Goal: Information Seeking & Learning: Learn about a topic

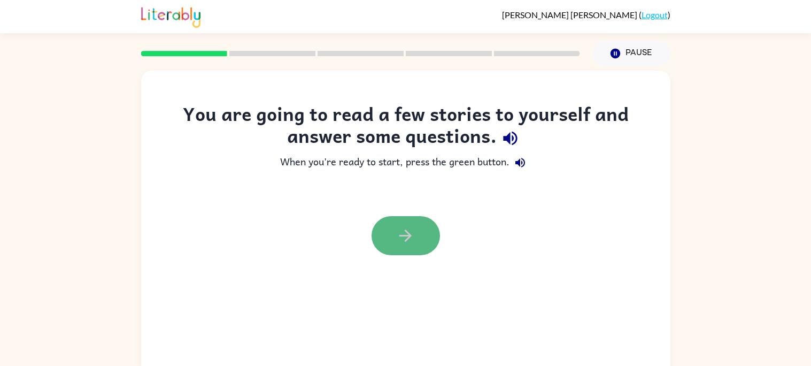
click at [404, 249] on button "button" at bounding box center [406, 235] width 68 height 39
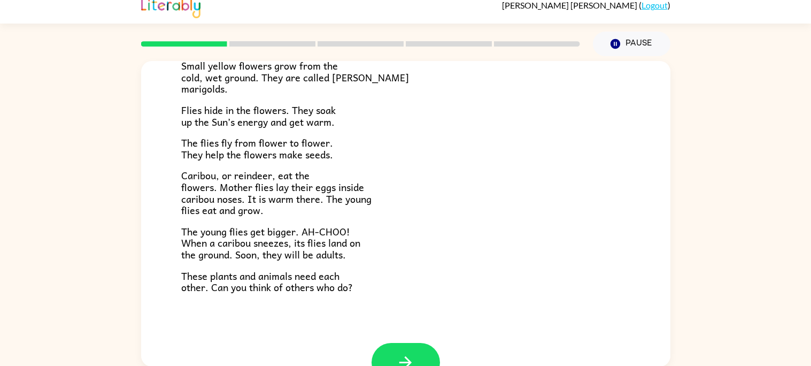
scroll to position [219, 0]
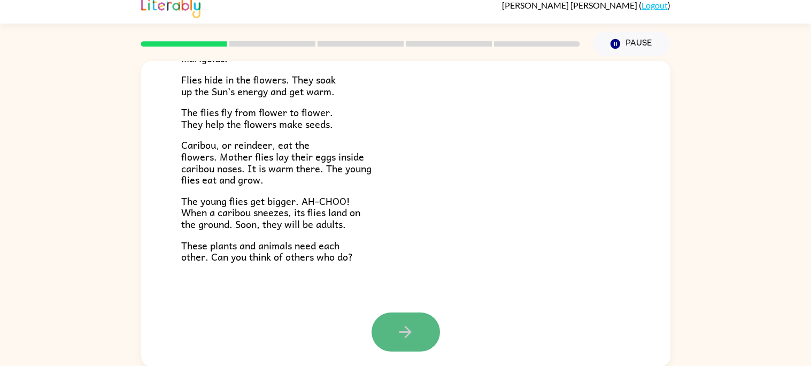
click at [385, 332] on button "button" at bounding box center [406, 331] width 68 height 39
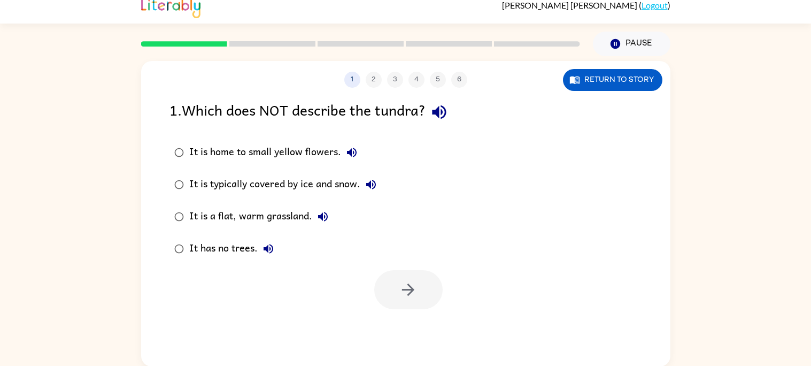
scroll to position [0, 0]
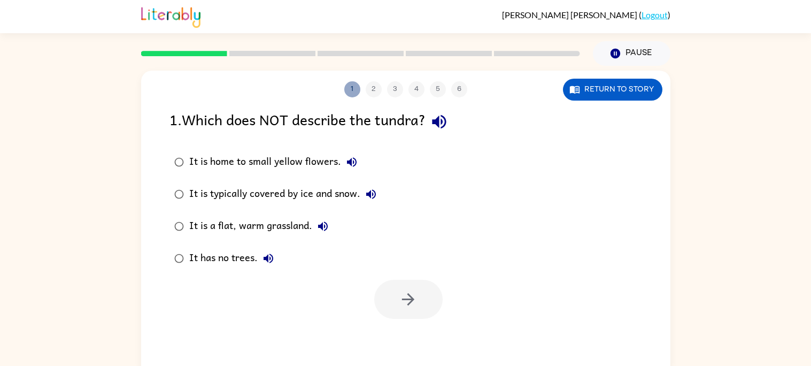
click at [350, 89] on button "1" at bounding box center [352, 89] width 16 height 16
click at [407, 309] on div at bounding box center [408, 299] width 68 height 39
click at [408, 305] on div at bounding box center [408, 299] width 68 height 39
click at [410, 301] on div at bounding box center [408, 299] width 68 height 39
click at [238, 259] on div "It has no trees." at bounding box center [234, 258] width 90 height 21
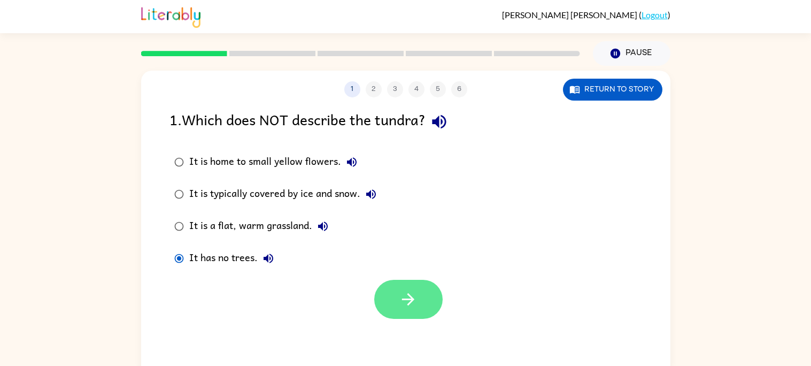
click at [386, 301] on button "button" at bounding box center [408, 299] width 68 height 39
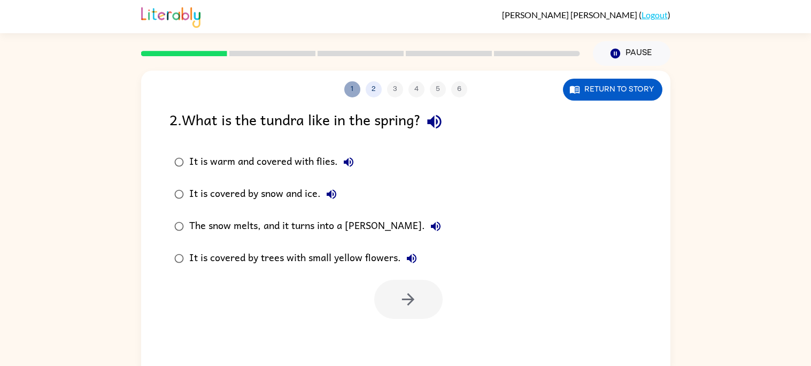
click at [350, 87] on button "1" at bounding box center [352, 89] width 16 height 16
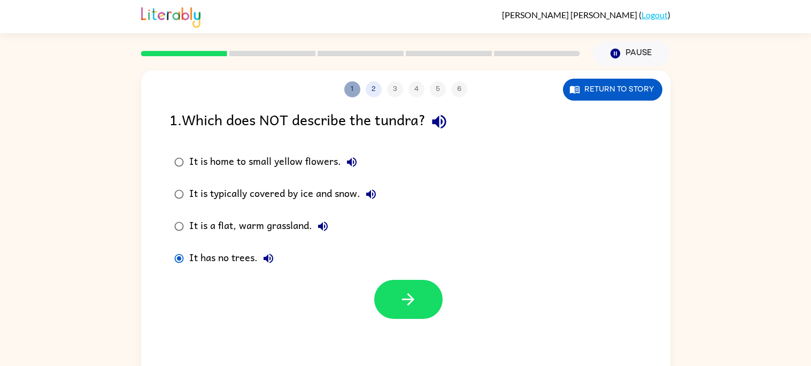
click at [350, 87] on button "1" at bounding box center [352, 89] width 16 height 16
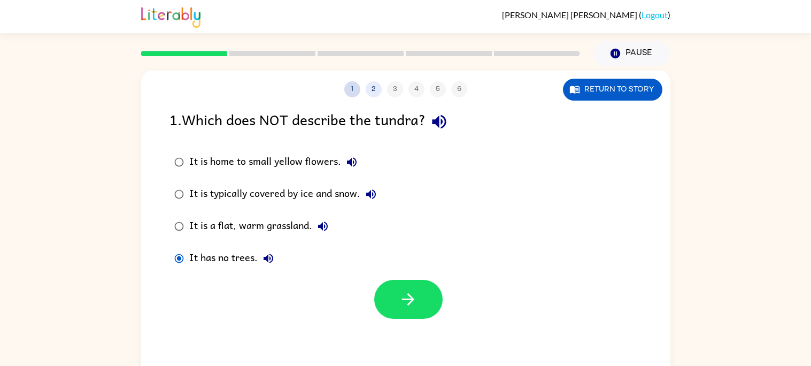
click at [350, 87] on button "1" at bounding box center [352, 89] width 16 height 16
click at [642, 90] on button "Return to story" at bounding box center [612, 90] width 99 height 22
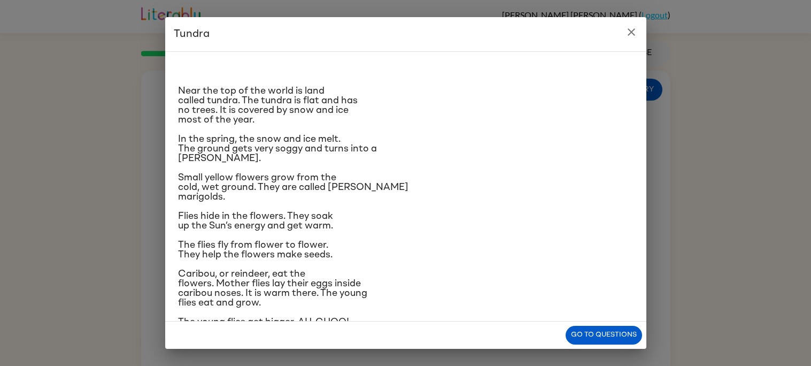
click at [633, 36] on icon "close" at bounding box center [631, 32] width 13 height 13
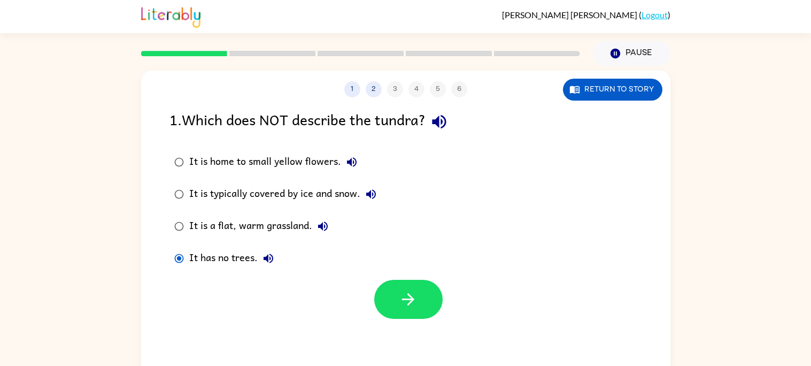
click at [323, 163] on div "It is home to small yellow flowers." at bounding box center [275, 161] width 173 height 21
click at [585, 100] on button "Return to story" at bounding box center [612, 90] width 99 height 22
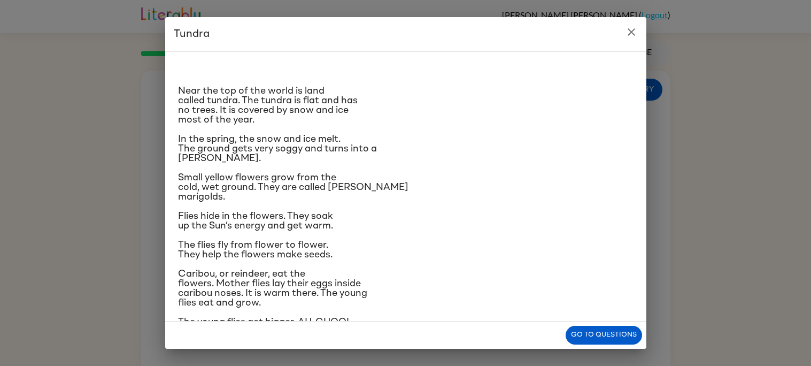
click at [630, 33] on icon "close" at bounding box center [631, 31] width 7 height 7
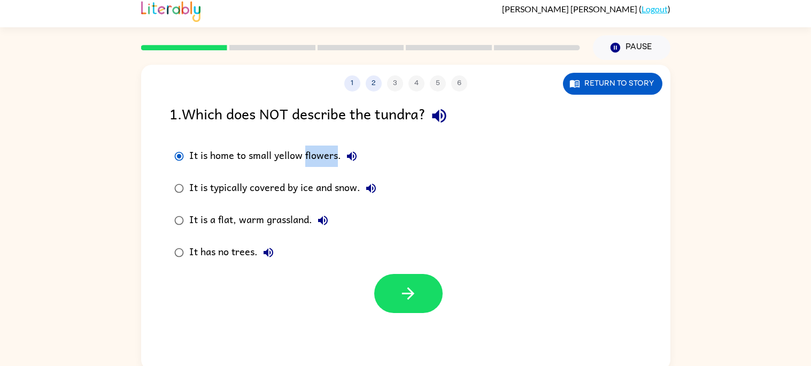
scroll to position [10, 0]
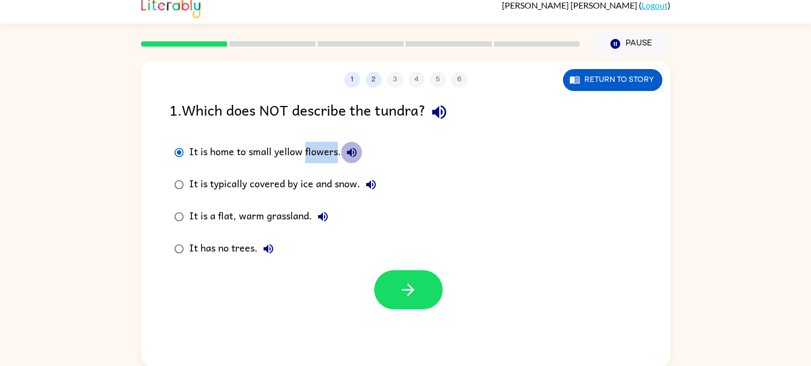
click at [353, 147] on icon "button" at bounding box center [352, 152] width 13 height 13
click at [353, 155] on icon "button" at bounding box center [352, 153] width 10 height 10
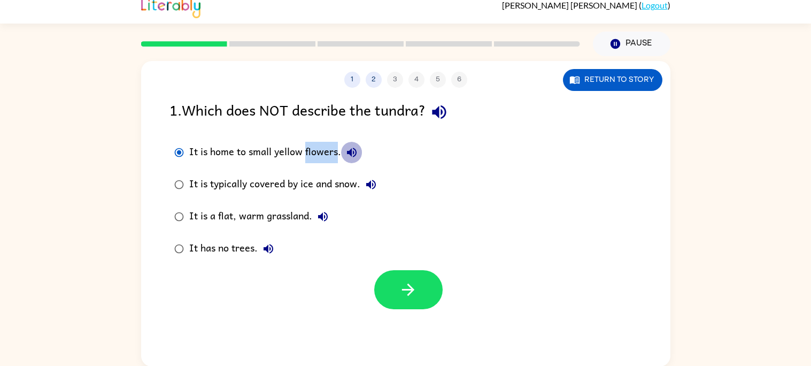
click at [353, 156] on icon "button" at bounding box center [352, 153] width 10 height 10
click at [598, 74] on button "Return to story" at bounding box center [612, 80] width 99 height 22
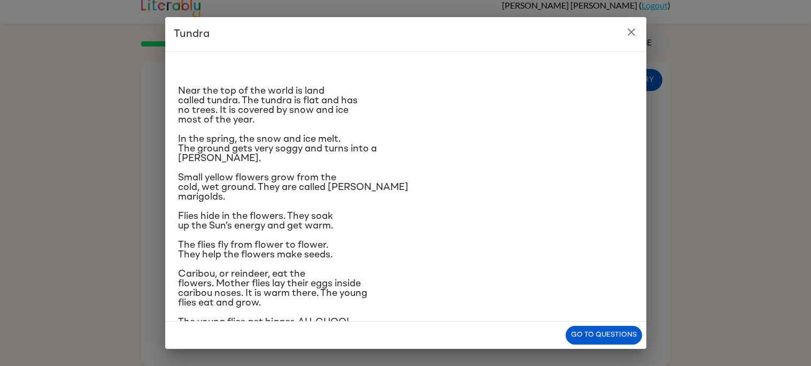
click at [640, 29] on button "close" at bounding box center [631, 31] width 21 height 21
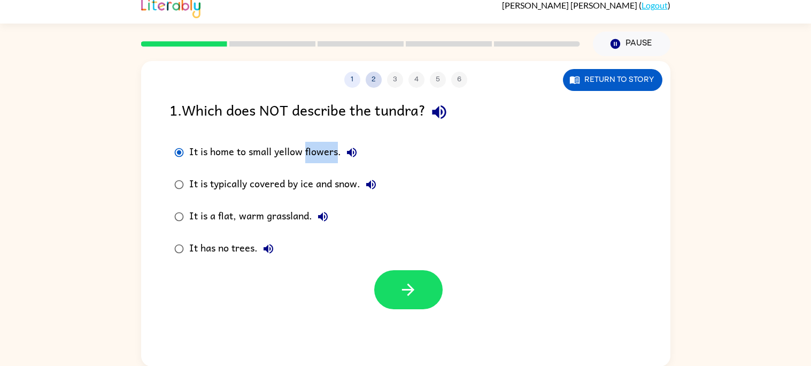
click at [373, 81] on button "2" at bounding box center [374, 80] width 16 height 16
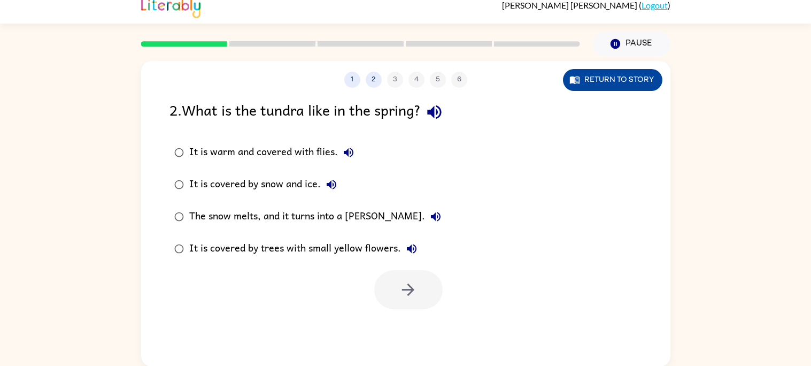
click at [578, 77] on icon "button" at bounding box center [575, 79] width 10 height 7
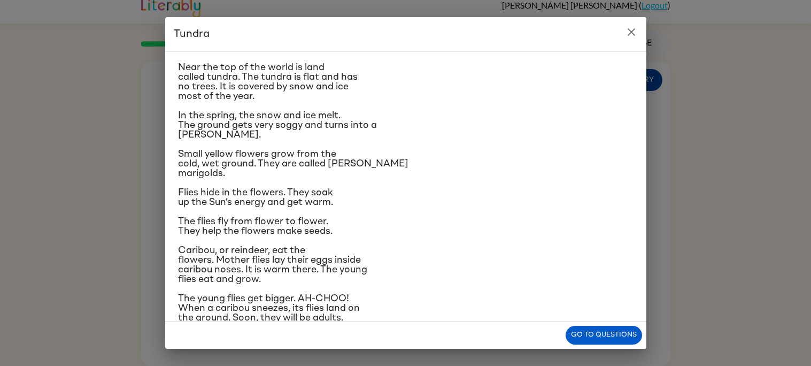
scroll to position [22, 0]
click at [634, 34] on icon "close" at bounding box center [631, 32] width 13 height 13
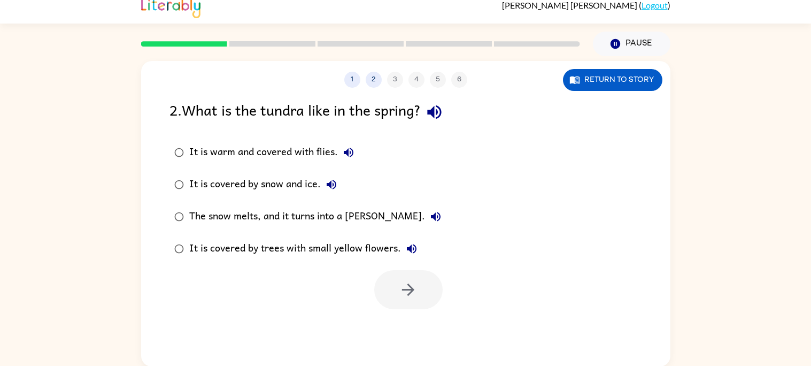
click at [342, 212] on div "The snow melts, and it turns into a marsh." at bounding box center [317, 216] width 257 height 21
click at [399, 283] on icon "button" at bounding box center [408, 289] width 19 height 19
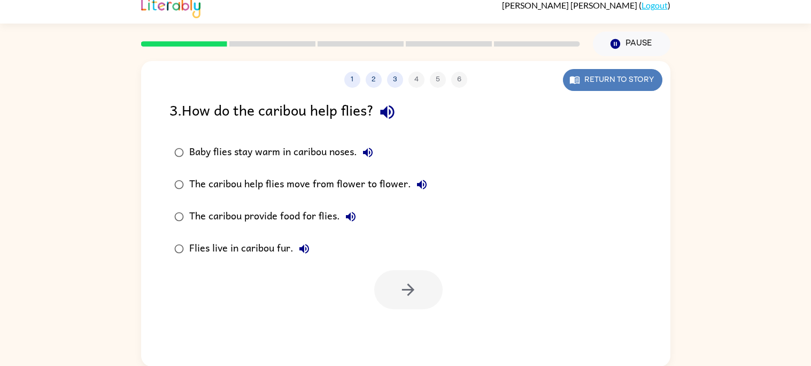
click at [573, 80] on icon "button" at bounding box center [575, 79] width 10 height 7
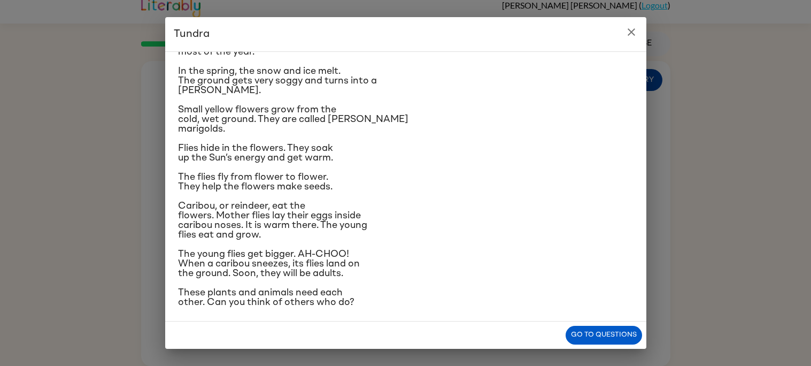
scroll to position [68, 0]
click at [634, 32] on icon "close" at bounding box center [631, 32] width 13 height 13
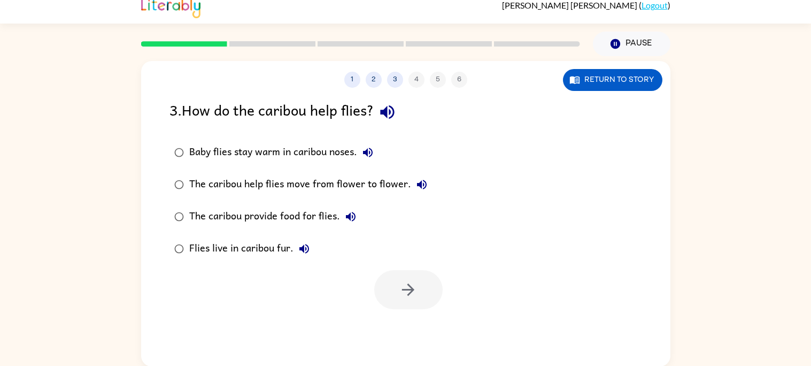
click at [300, 147] on div "Baby flies stay warm in caribou noses." at bounding box center [283, 152] width 189 height 21
click at [378, 284] on button "button" at bounding box center [408, 289] width 68 height 39
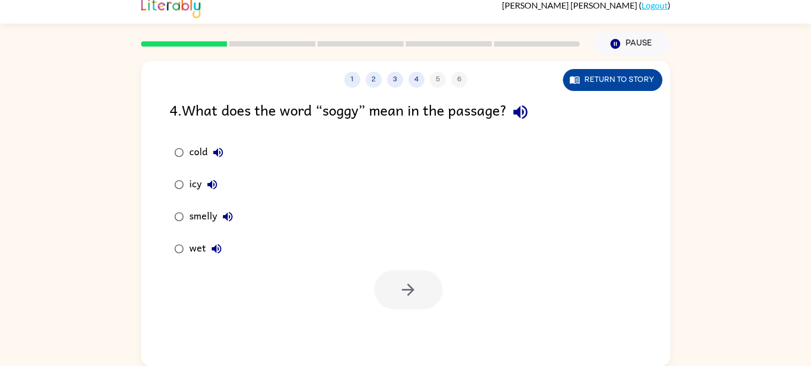
click at [631, 76] on button "Return to story" at bounding box center [612, 80] width 99 height 22
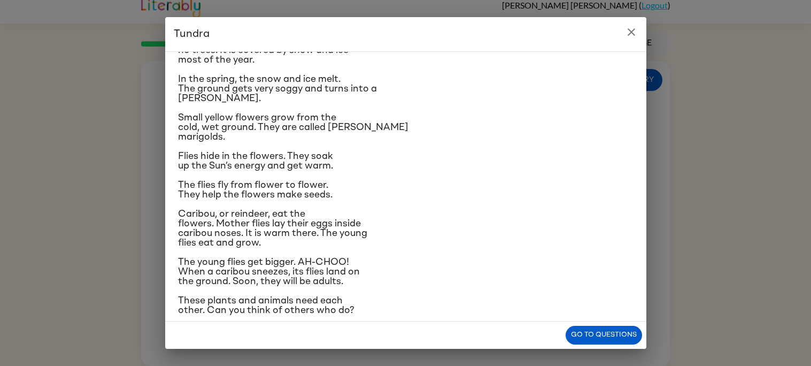
scroll to position [0, 0]
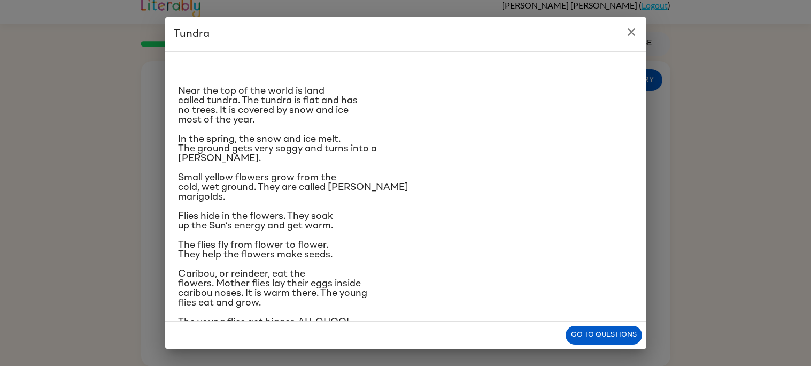
click at [630, 35] on icon "close" at bounding box center [631, 32] width 13 height 13
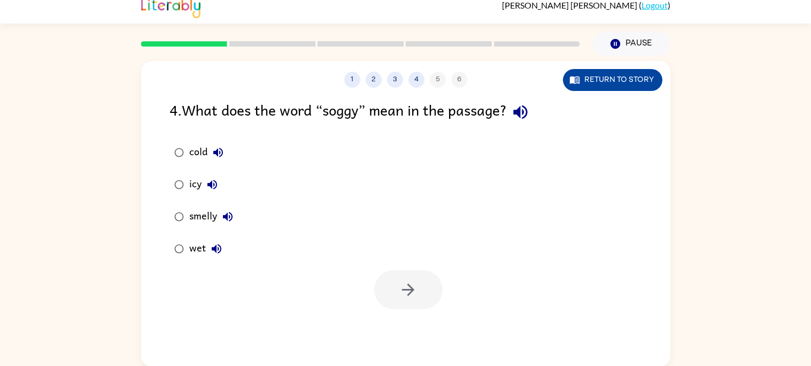
click at [595, 88] on button "Return to story" at bounding box center [612, 80] width 99 height 22
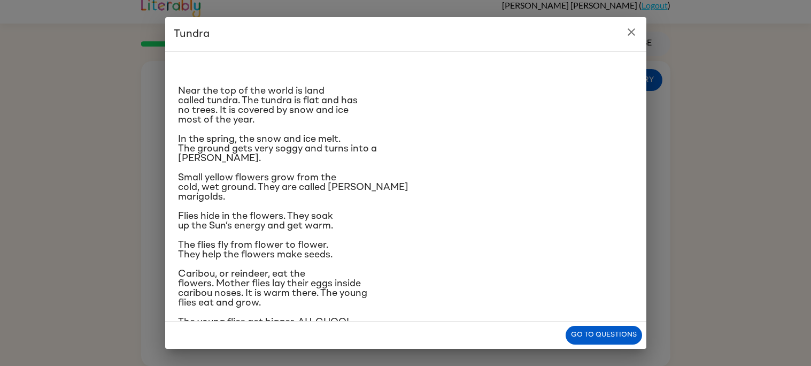
click at [625, 29] on icon "close" at bounding box center [631, 32] width 13 height 13
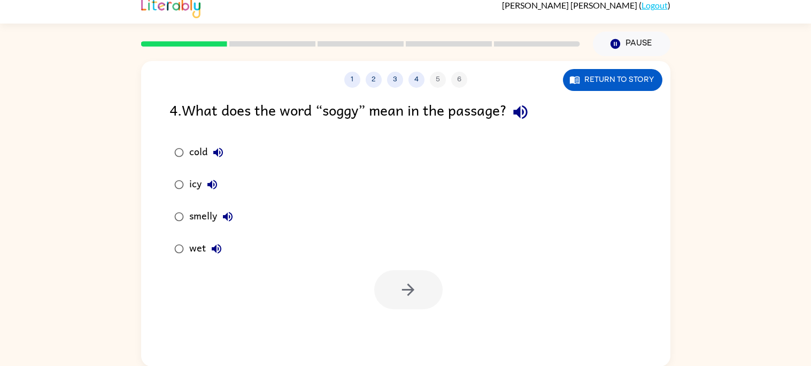
click at [509, 105] on div "4 . What does the word “soggy” mean in the passage?" at bounding box center [406, 111] width 473 height 27
click at [646, 75] on button "Return to story" at bounding box center [612, 80] width 99 height 22
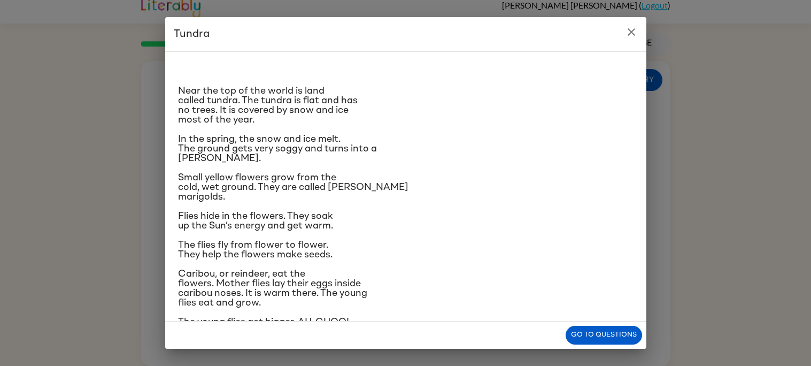
click at [626, 34] on icon "close" at bounding box center [631, 32] width 13 height 13
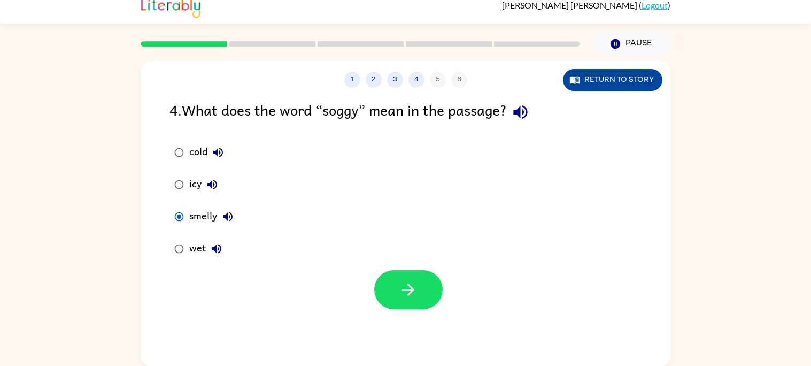
click at [613, 72] on button "Return to story" at bounding box center [612, 80] width 99 height 22
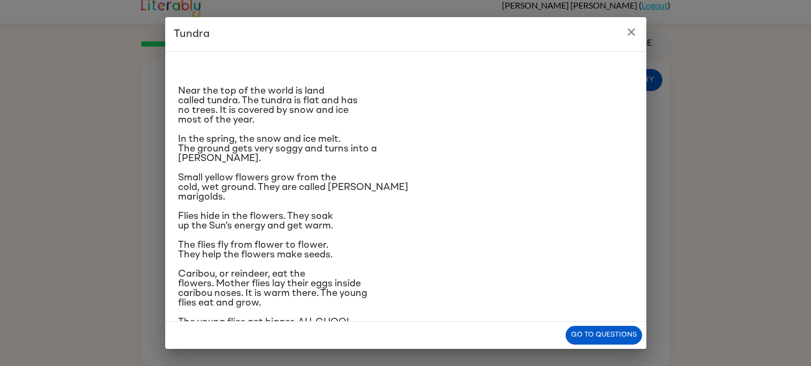
click at [628, 29] on icon "close" at bounding box center [631, 31] width 7 height 7
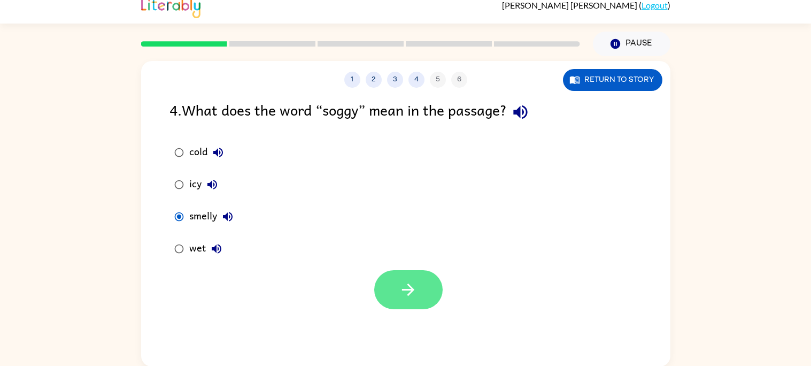
click at [397, 297] on button "button" at bounding box center [408, 289] width 68 height 39
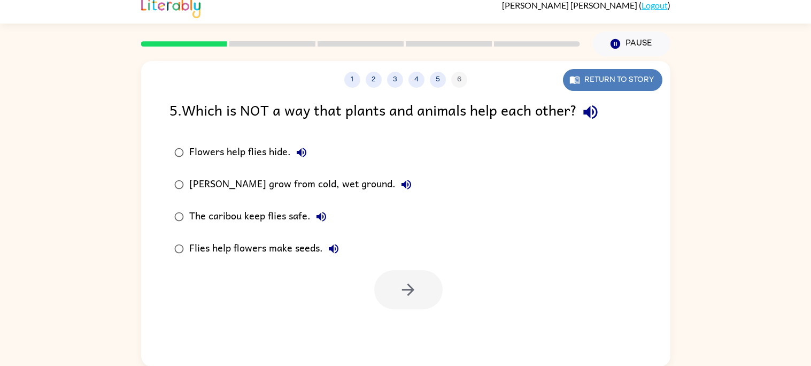
click at [580, 78] on button "Return to story" at bounding box center [612, 80] width 99 height 22
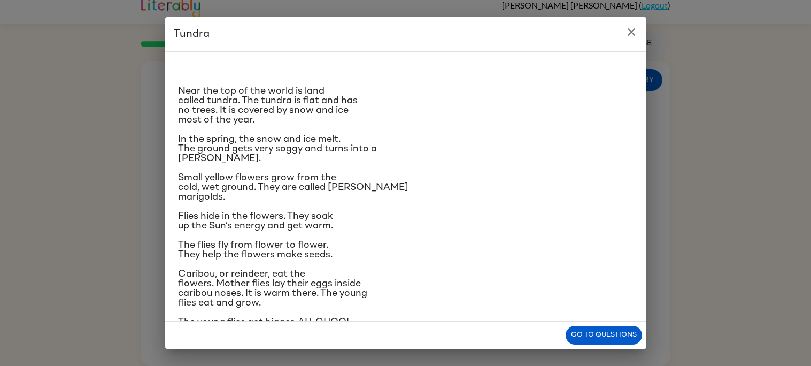
click at [635, 42] on button "close" at bounding box center [631, 31] width 21 height 21
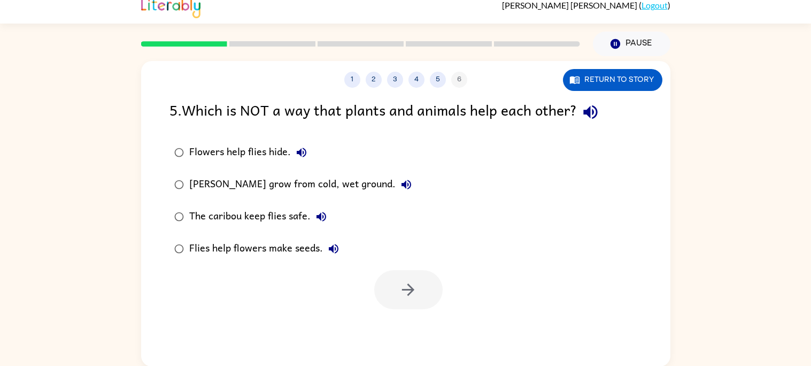
click at [293, 218] on div "The caribou keep flies safe." at bounding box center [260, 216] width 143 height 21
click at [413, 297] on icon "button" at bounding box center [408, 289] width 19 height 19
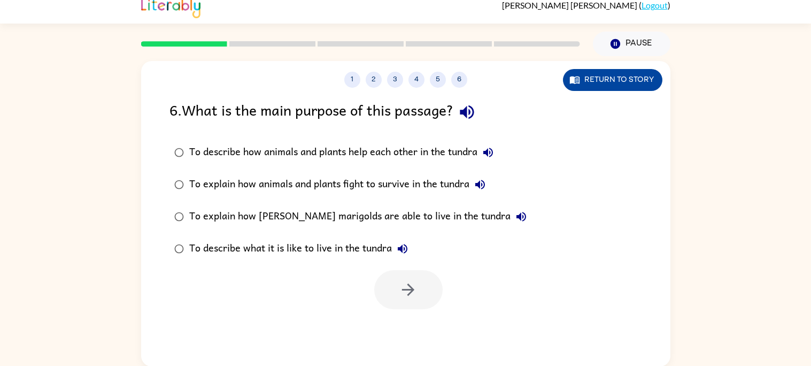
click at [592, 75] on button "Return to story" at bounding box center [612, 80] width 99 height 22
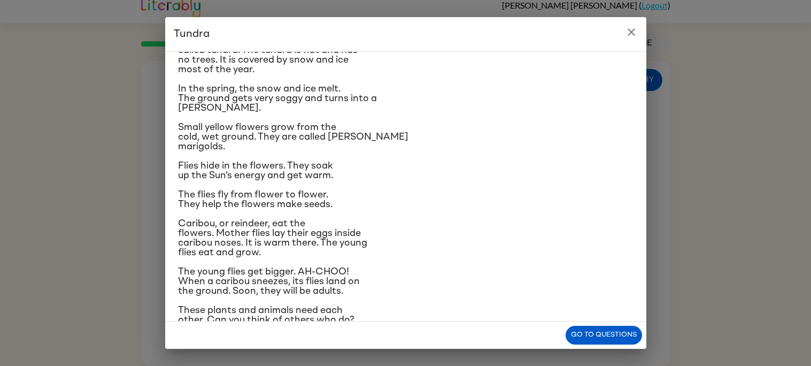
scroll to position [65, 0]
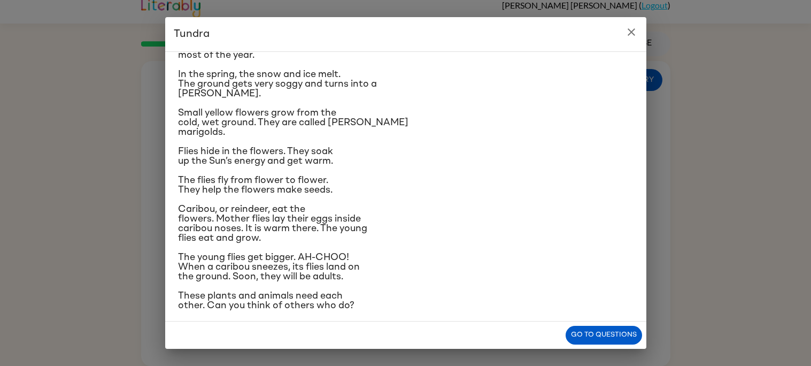
click at [631, 32] on icon "close" at bounding box center [631, 31] width 7 height 7
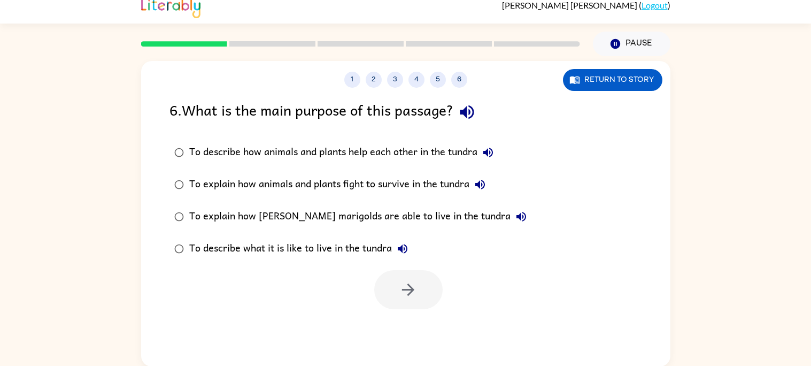
click at [441, 159] on div "To describe how animals and plants help each other in the tundra" at bounding box center [344, 152] width 310 height 21
click at [405, 275] on button "button" at bounding box center [408, 289] width 68 height 39
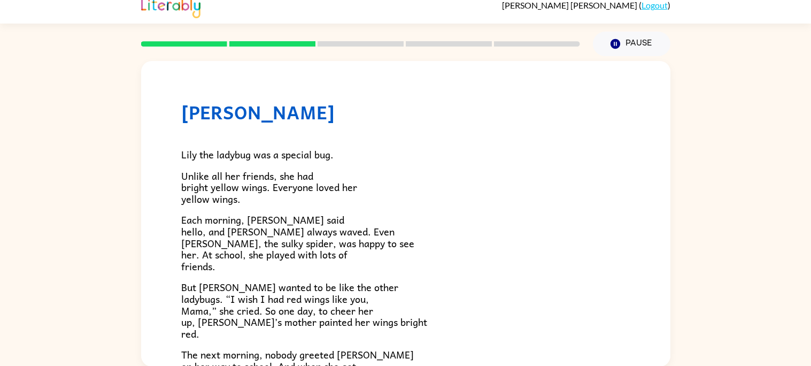
click at [405, 275] on div "Lily the ladybug was a special bug. Unlike all her friends, she had bright yell…" at bounding box center [405, 342] width 449 height 438
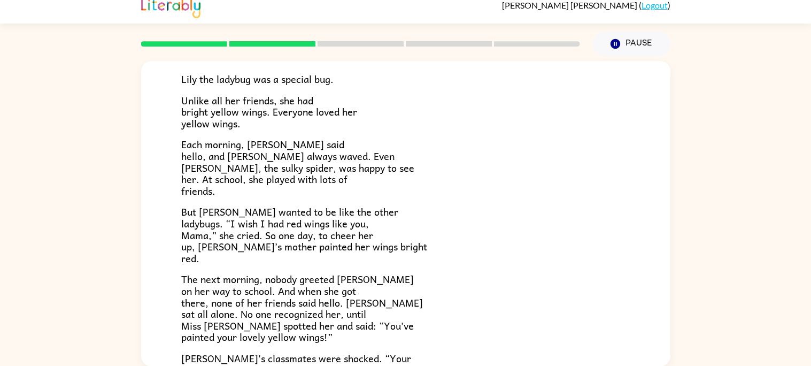
scroll to position [76, 0]
click at [616, 43] on icon "Pause" at bounding box center [616, 44] width 12 height 12
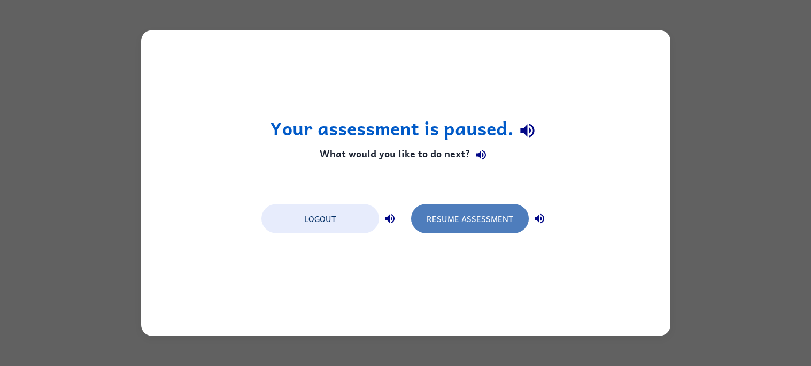
click at [514, 209] on button "Resume Assessment" at bounding box center [470, 218] width 118 height 29
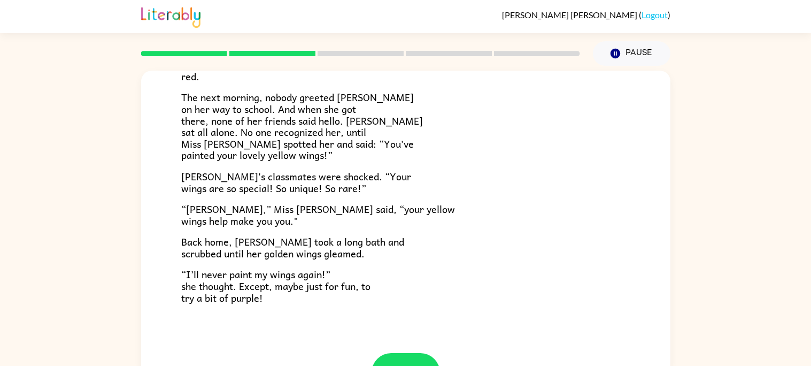
scroll to position [298, 0]
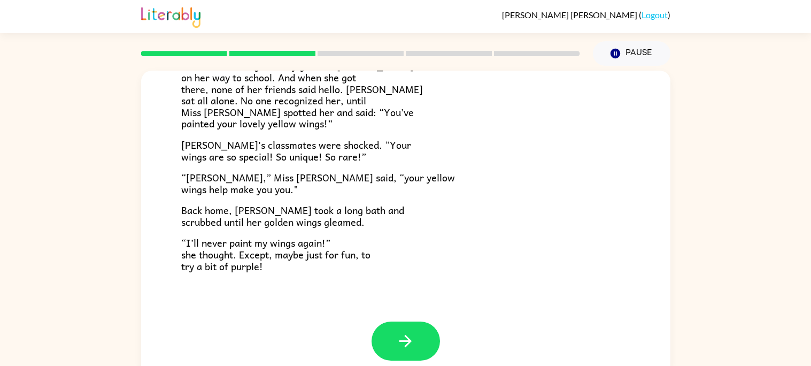
click at [279, 252] on span "“I’ll never paint my wings again!” she thought. Except, maybe just for fun, to …" at bounding box center [275, 254] width 189 height 39
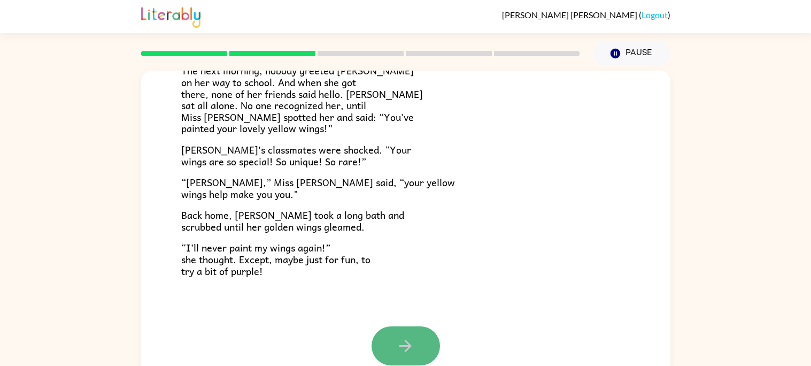
click at [392, 340] on button "button" at bounding box center [406, 345] width 68 height 39
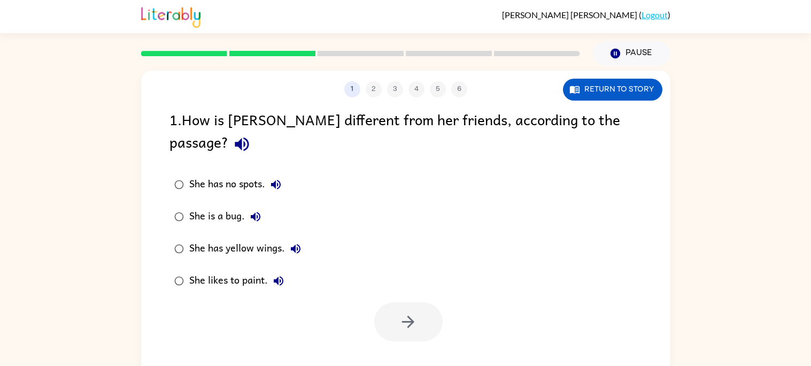
click at [218, 238] on div "She has yellow wings." at bounding box center [247, 248] width 117 height 21
click at [388, 302] on button "button" at bounding box center [408, 321] width 68 height 39
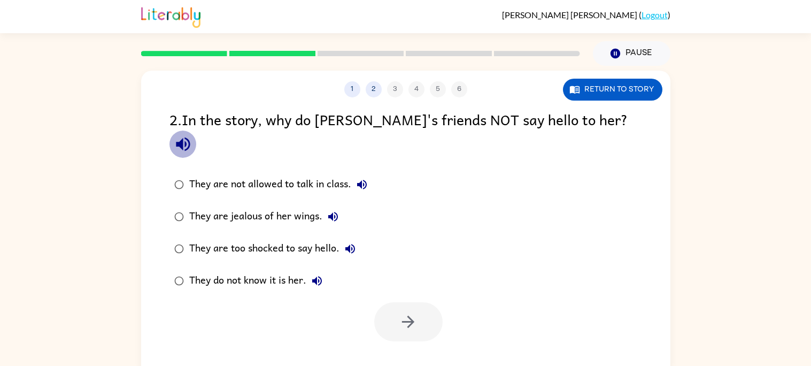
click at [190, 137] on icon "button" at bounding box center [183, 144] width 14 height 14
click at [364, 178] on icon "button" at bounding box center [362, 184] width 13 height 13
click at [327, 210] on icon "button" at bounding box center [333, 216] width 13 height 13
click at [341, 238] on button "They are too shocked to say hello." at bounding box center [350, 248] width 21 height 21
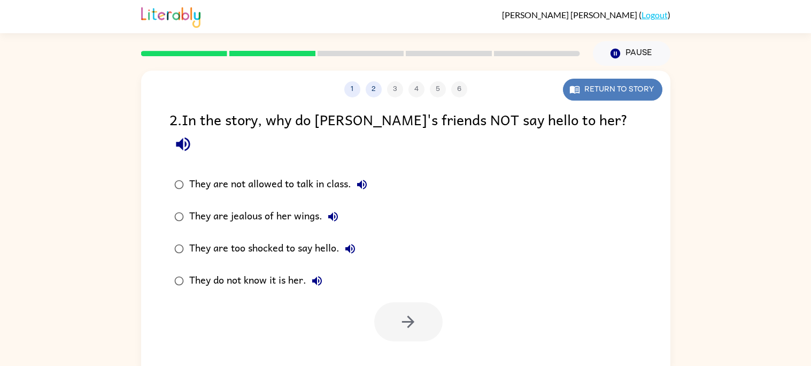
click at [583, 91] on button "Return to story" at bounding box center [612, 90] width 99 height 22
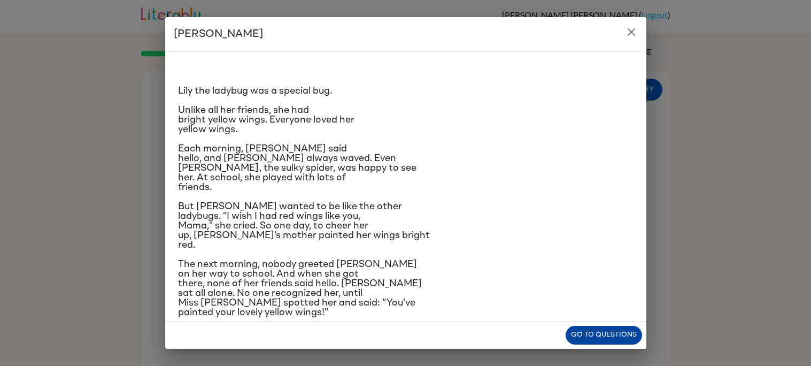
click at [586, 340] on button "Go to questions" at bounding box center [604, 335] width 76 height 19
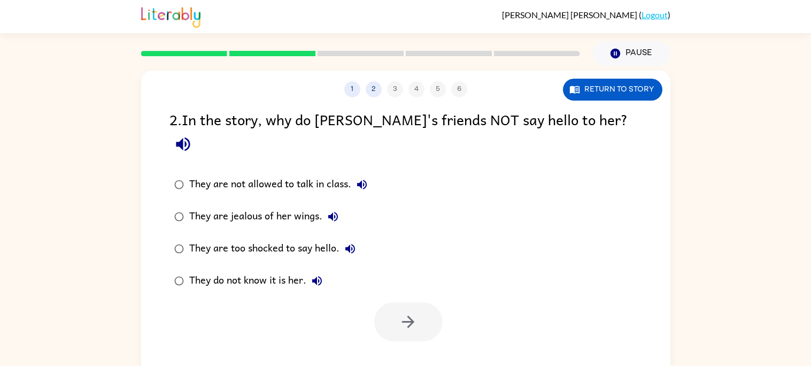
click at [285, 201] on label "They are jealous of her wings." at bounding box center [271, 217] width 214 height 32
click at [388, 302] on button "button" at bounding box center [408, 321] width 68 height 39
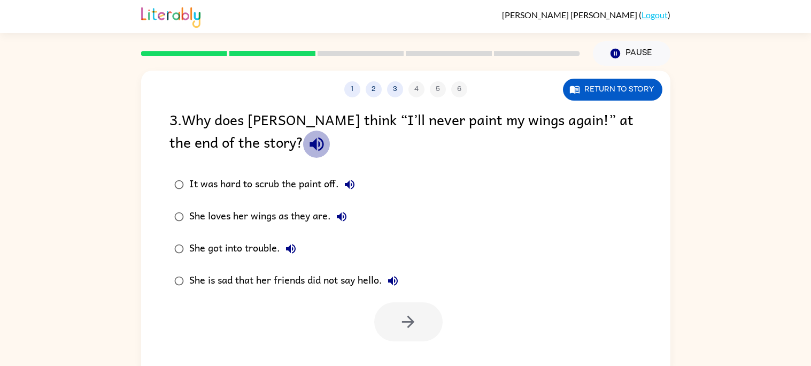
click at [308, 147] on icon "button" at bounding box center [317, 144] width 19 height 19
click at [582, 85] on button "Return to story" at bounding box center [612, 90] width 99 height 22
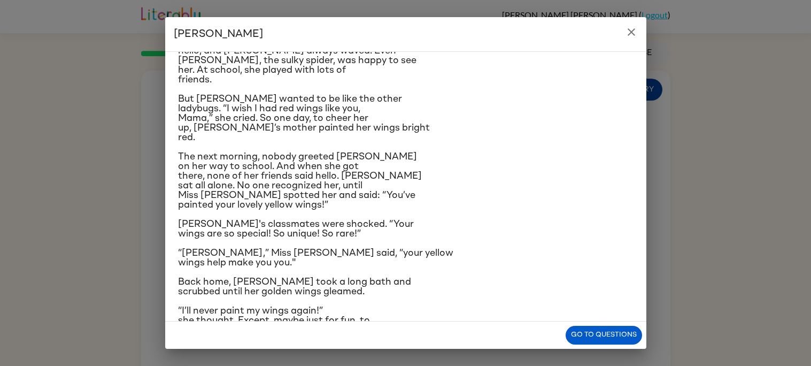
scroll to position [126, 0]
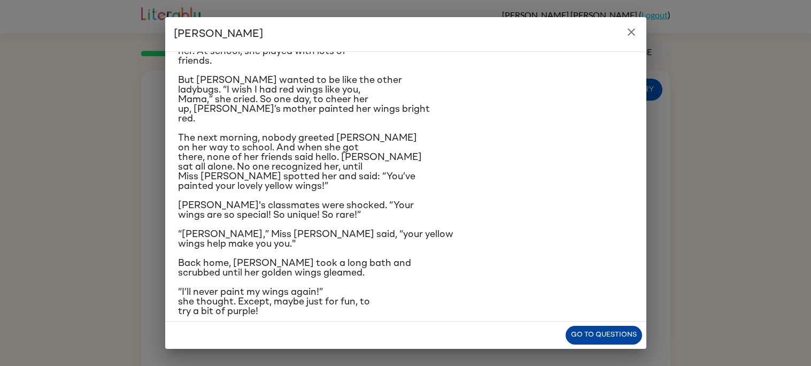
click at [587, 331] on button "Go to questions" at bounding box center [604, 335] width 76 height 19
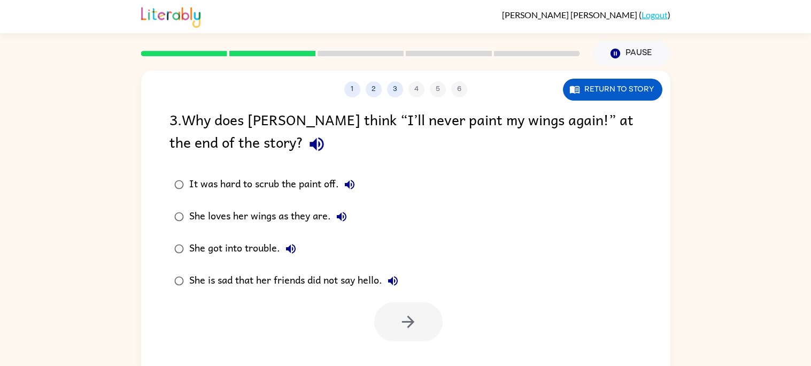
click at [272, 193] on div "It was hard to scrub the paint off." at bounding box center [274, 184] width 171 height 21
click at [380, 325] on button "button" at bounding box center [408, 321] width 68 height 39
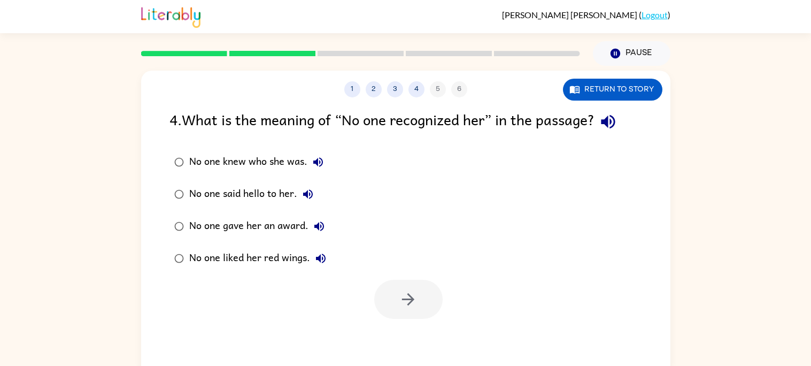
click at [286, 167] on div "No one knew who she was." at bounding box center [259, 161] width 140 height 21
click at [404, 305] on icon "button" at bounding box center [408, 299] width 19 height 19
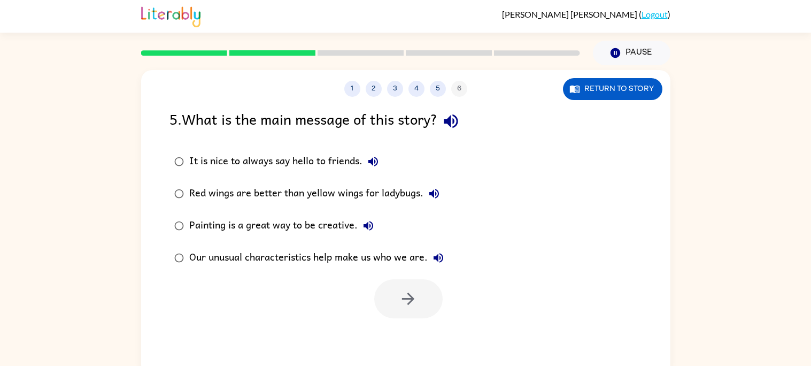
scroll to position [0, 0]
click at [370, 262] on div "Our unusual characteristics help make us who we are." at bounding box center [319, 258] width 260 height 21
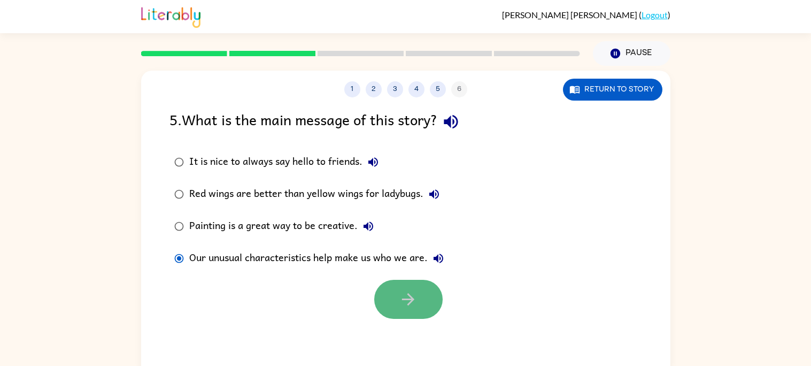
click at [397, 312] on button "button" at bounding box center [408, 299] width 68 height 39
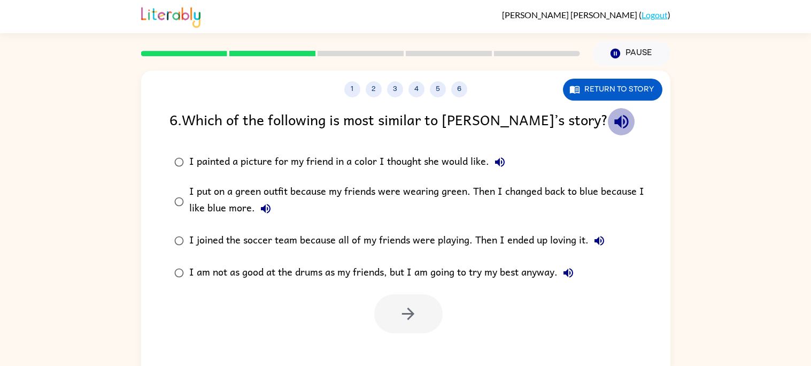
click at [615, 122] on icon "button" at bounding box center [622, 122] width 14 height 14
click at [494, 160] on icon "button" at bounding box center [500, 162] width 13 height 13
click at [268, 203] on icon "button" at bounding box center [265, 208] width 13 height 13
click at [602, 241] on icon "button" at bounding box center [600, 241] width 10 height 10
click at [570, 270] on icon "button" at bounding box center [568, 272] width 13 height 13
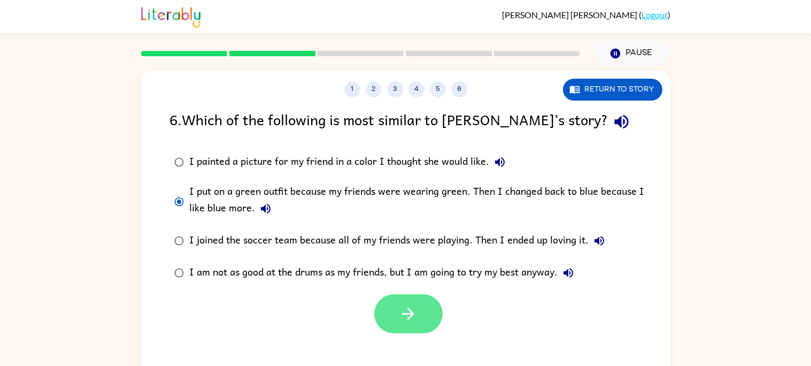
click at [396, 313] on button "button" at bounding box center [408, 313] width 68 height 39
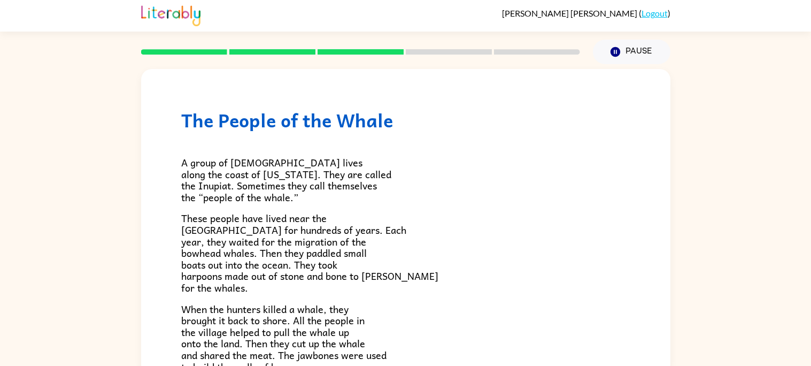
scroll to position [361, 0]
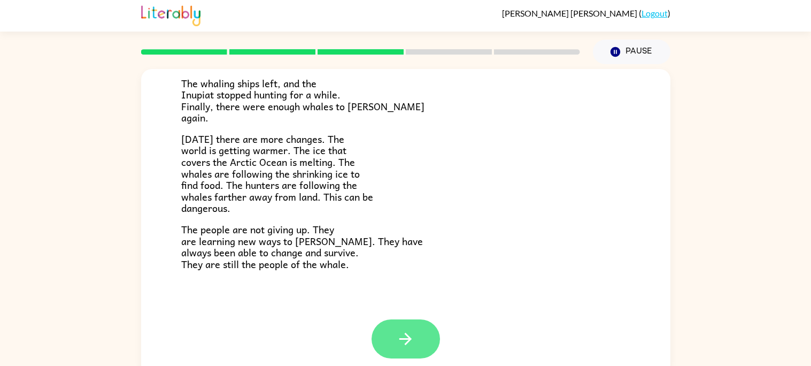
click at [393, 342] on button "button" at bounding box center [406, 338] width 68 height 39
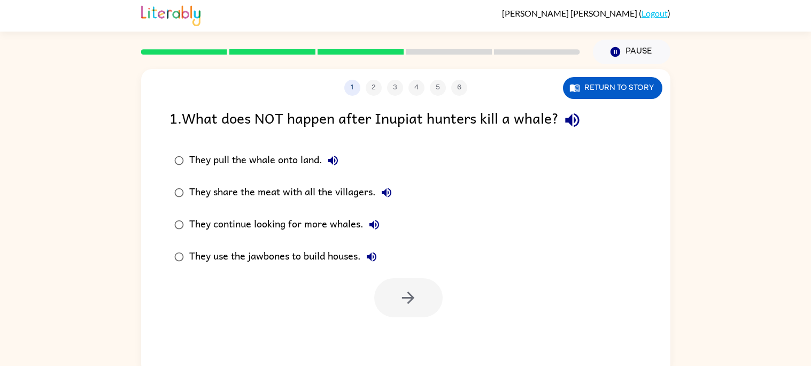
scroll to position [0, 0]
click at [647, 94] on button "Return to story" at bounding box center [612, 88] width 99 height 22
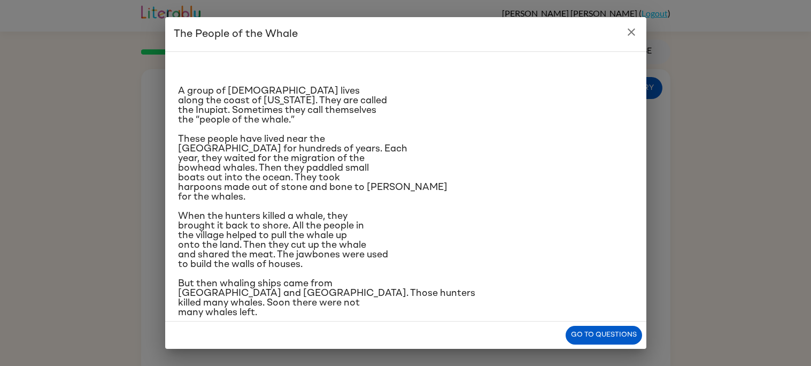
click at [433, 142] on p "These people have lived near the Arctic Ocean for hundreds of years. Each year,…" at bounding box center [406, 167] width 456 height 67
click at [629, 33] on icon "close" at bounding box center [631, 32] width 13 height 13
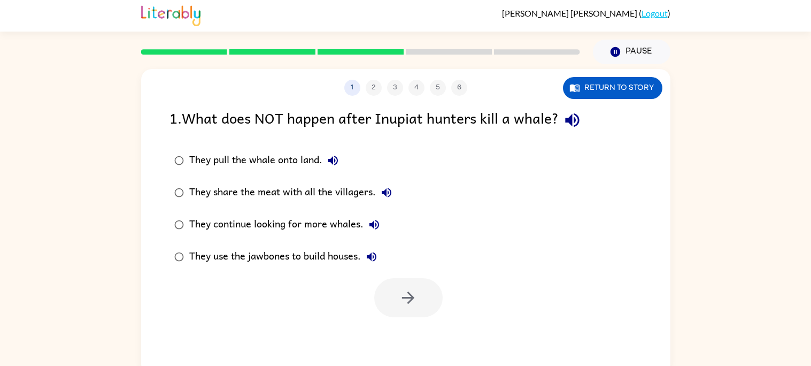
click at [352, 224] on div "They continue looking for more whales." at bounding box center [287, 224] width 196 height 21
click at [392, 291] on button "button" at bounding box center [408, 297] width 68 height 39
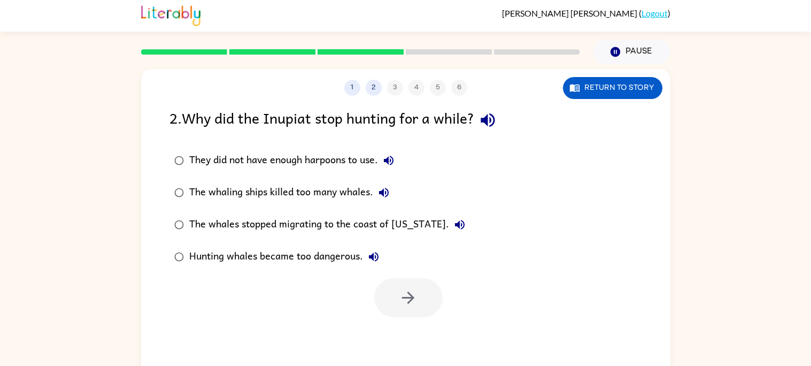
click at [344, 189] on div "The whaling ships killed too many whales." at bounding box center [291, 192] width 205 height 21
click at [405, 309] on button "button" at bounding box center [408, 297] width 68 height 39
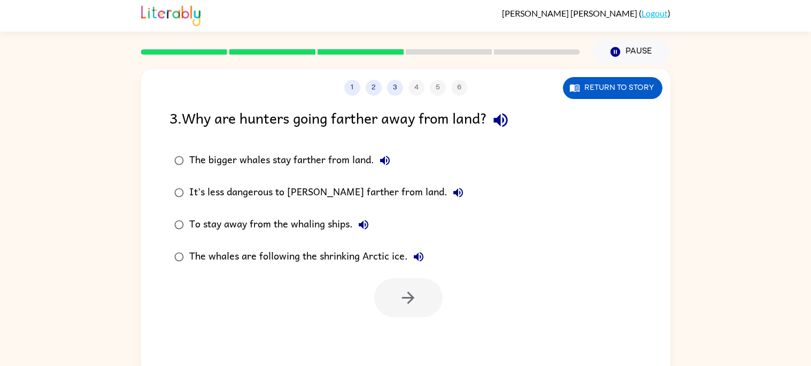
click at [508, 121] on icon "button" at bounding box center [501, 120] width 14 height 14
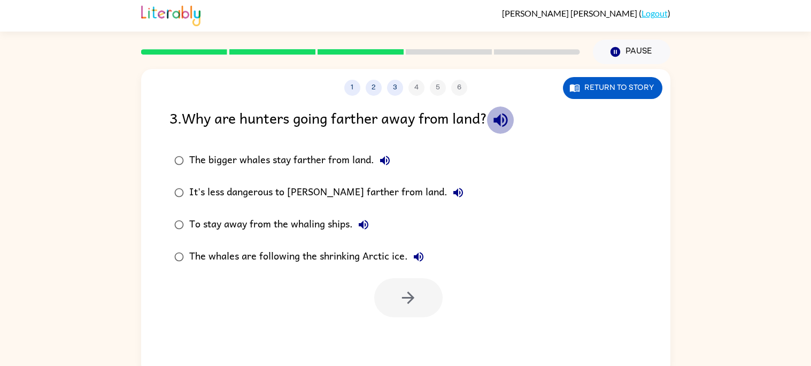
click at [508, 121] on icon "button" at bounding box center [501, 120] width 14 height 14
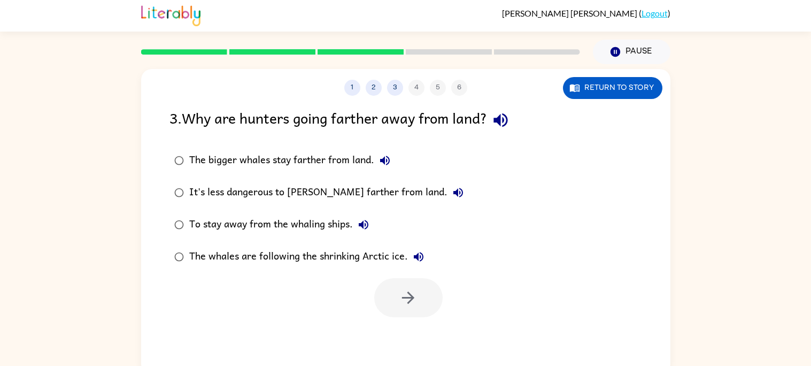
click at [508, 121] on icon "button" at bounding box center [501, 120] width 14 height 14
click at [384, 158] on icon "button" at bounding box center [385, 160] width 13 height 13
click at [454, 193] on icon "button" at bounding box center [459, 193] width 10 height 10
click at [363, 223] on icon "button" at bounding box center [364, 225] width 10 height 10
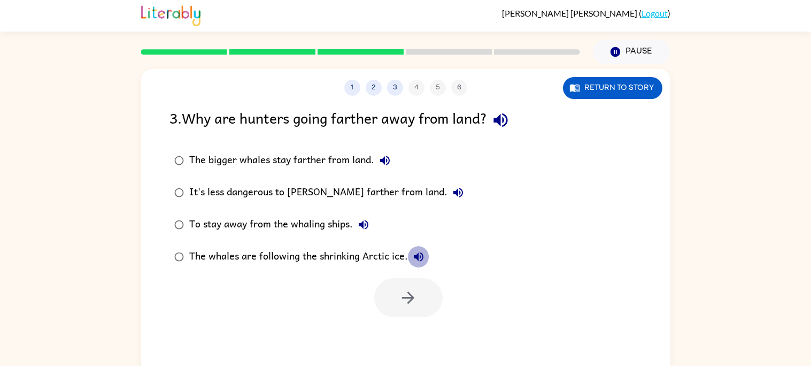
click at [416, 254] on icon "button" at bounding box center [419, 257] width 10 height 10
click at [351, 221] on div "To stay away from the whaling ships." at bounding box center [281, 224] width 185 height 21
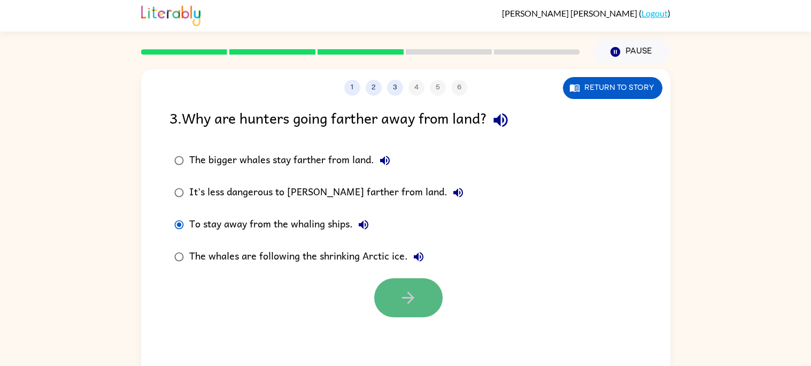
click at [388, 285] on button "button" at bounding box center [408, 297] width 68 height 39
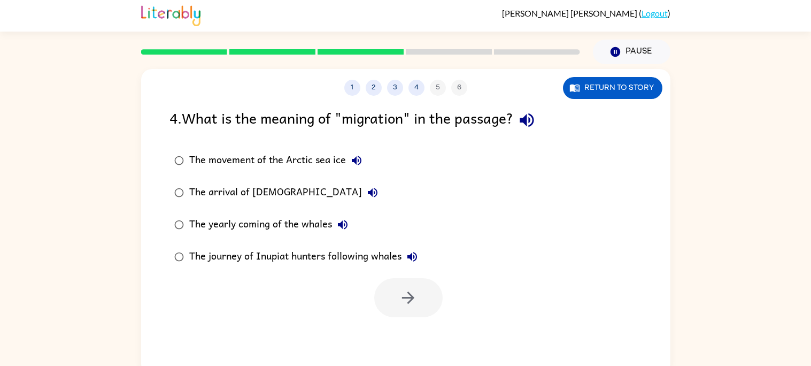
click at [536, 124] on icon "button" at bounding box center [527, 120] width 19 height 19
click at [350, 159] on icon "button" at bounding box center [356, 160] width 13 height 13
click at [366, 192] on icon "button" at bounding box center [372, 192] width 13 height 13
click at [336, 222] on icon "button" at bounding box center [342, 224] width 13 height 13
click at [315, 225] on div "The yearly coming of the whales" at bounding box center [271, 224] width 164 height 21
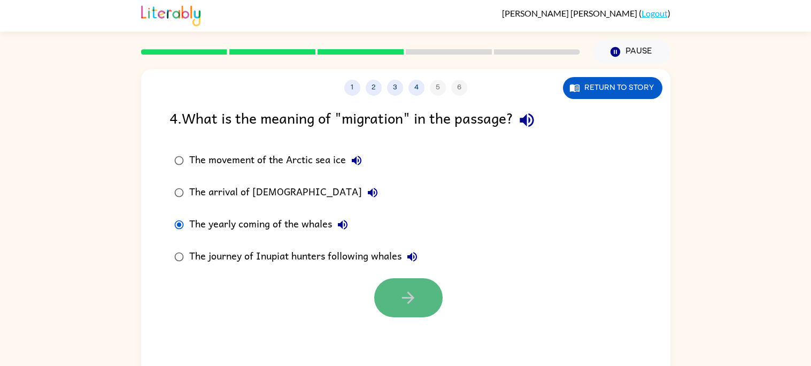
click at [397, 295] on button "button" at bounding box center [408, 297] width 68 height 39
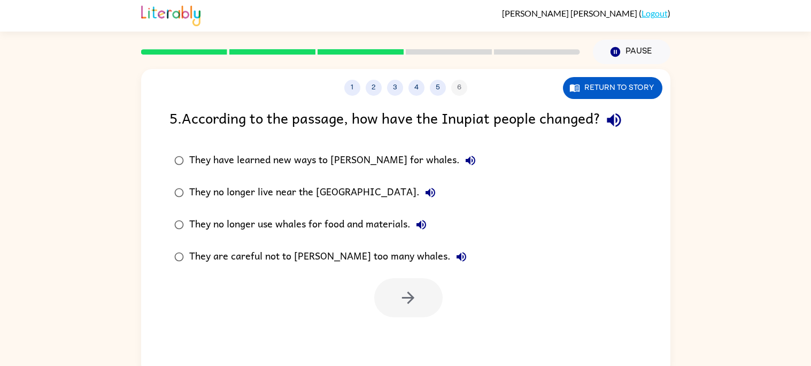
click at [619, 118] on icon "button" at bounding box center [614, 120] width 14 height 14
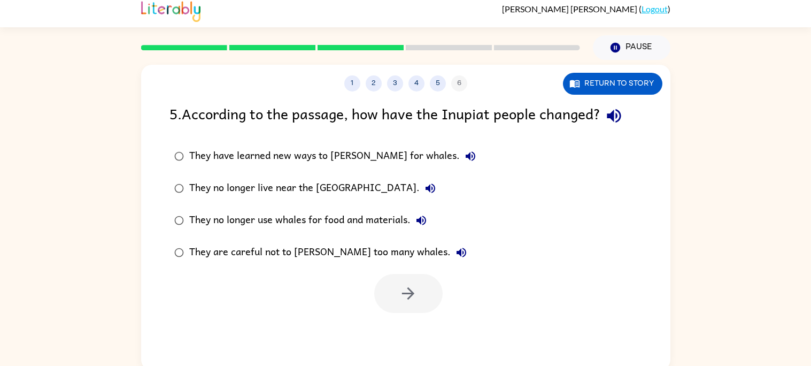
scroll to position [10, 0]
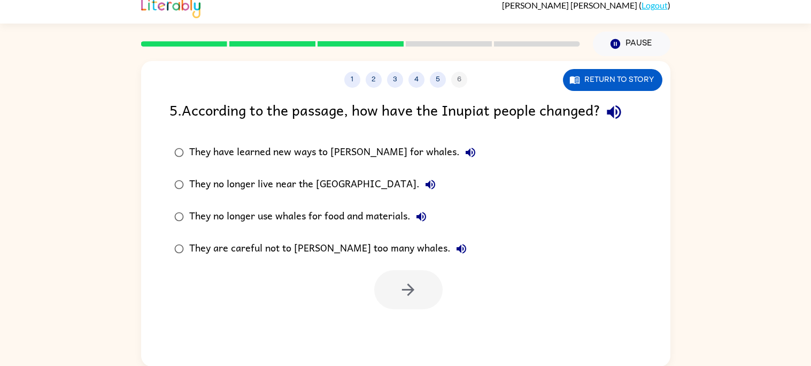
click at [605, 114] on button "button" at bounding box center [614, 111] width 27 height 27
click at [333, 159] on div "They have learned new ways to hunt for whales." at bounding box center [335, 152] width 292 height 21
click at [389, 270] on div at bounding box center [408, 289] width 68 height 39
click at [389, 270] on button "button" at bounding box center [408, 289] width 68 height 39
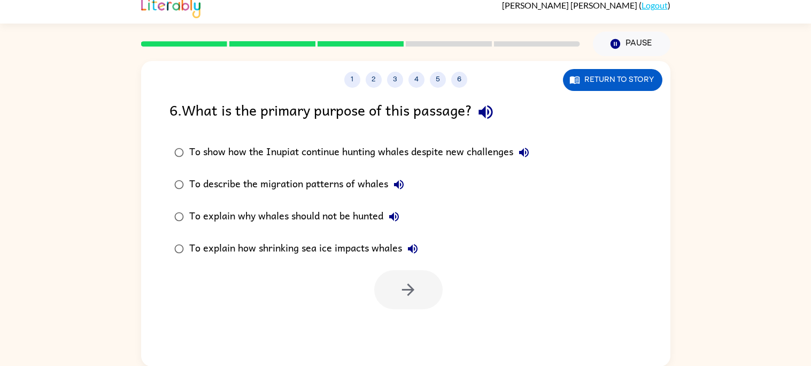
click at [478, 105] on button "button" at bounding box center [485, 111] width 27 height 27
click at [538, 154] on label "To show how the Inupiat continue hunting whales despite new challenges" at bounding box center [352, 152] width 377 height 32
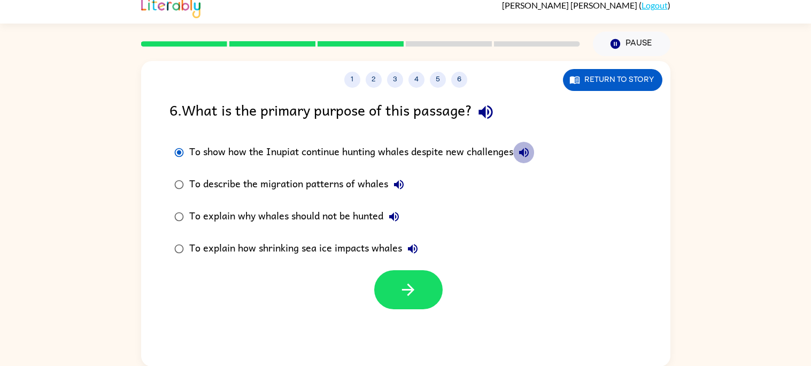
click at [529, 152] on icon "button" at bounding box center [524, 153] width 10 height 10
click at [397, 184] on icon "button" at bounding box center [399, 185] width 10 height 10
click at [398, 217] on icon "button" at bounding box center [394, 216] width 13 height 13
click at [366, 185] on div "To describe the migration patterns of whales" at bounding box center [299, 184] width 220 height 21
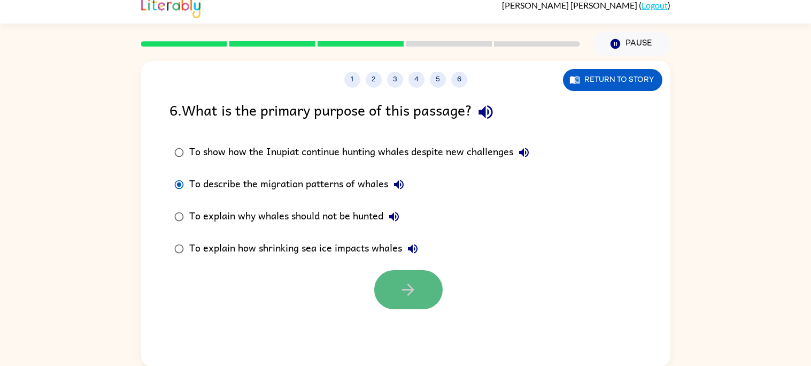
click at [396, 300] on button "button" at bounding box center [408, 289] width 68 height 39
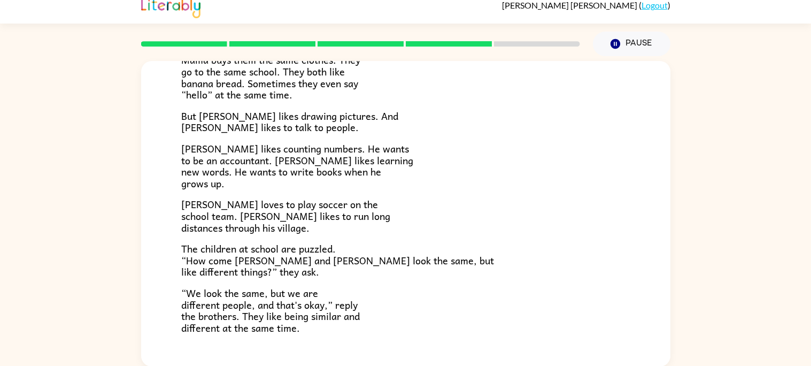
scroll to position [232, 0]
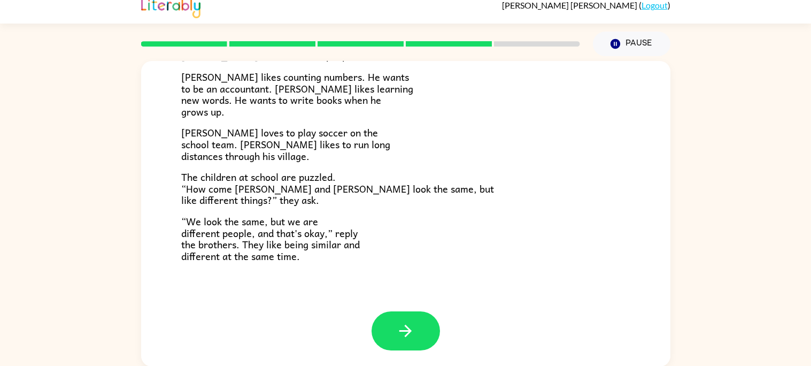
click at [397, 308] on div "Zane and Zeke Zane and Zeke are twin brothers. "They look the same," people alw…" at bounding box center [406, 70] width 530 height 482
click at [395, 319] on button "button" at bounding box center [406, 330] width 68 height 39
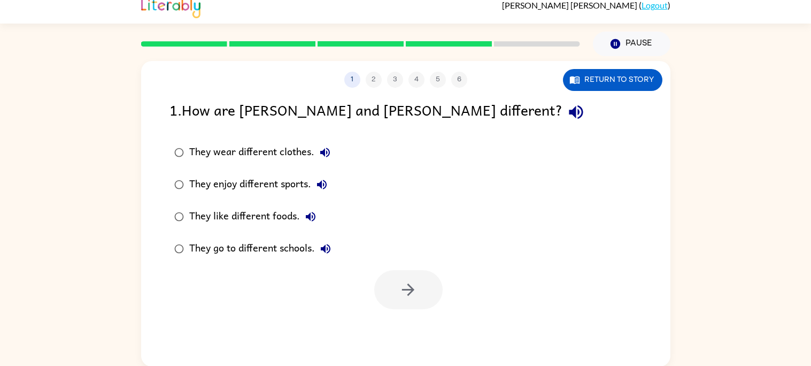
scroll to position [0, 0]
click at [300, 193] on div "They enjoy different sports." at bounding box center [260, 184] width 143 height 21
click at [415, 283] on icon "button" at bounding box center [408, 289] width 19 height 19
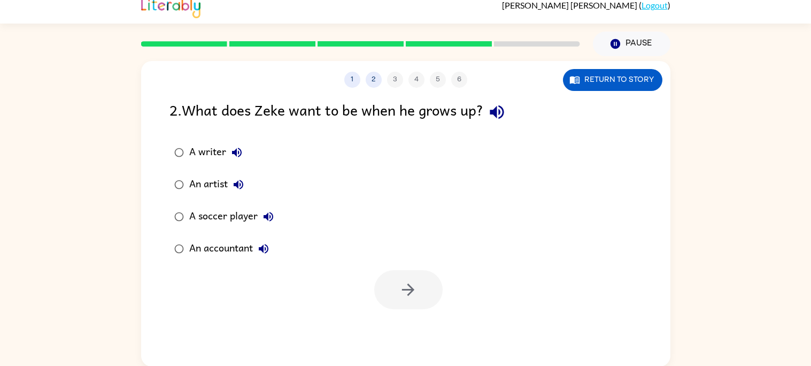
click at [557, 78] on div "1 2 3 4 5 6" at bounding box center [406, 80] width 530 height 16
click at [565, 76] on button "Return to story" at bounding box center [612, 80] width 99 height 22
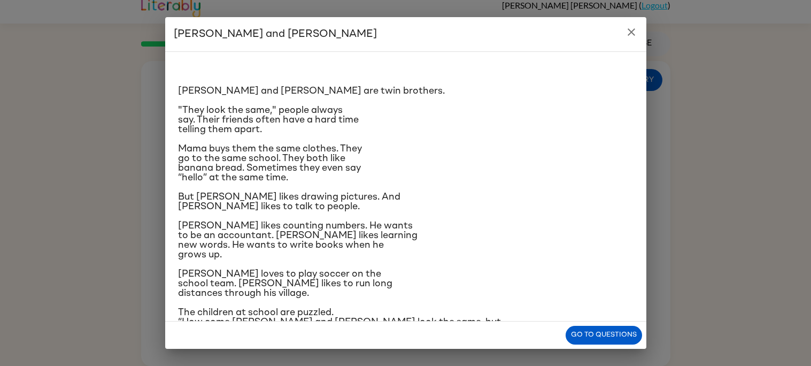
click at [630, 30] on icon "close" at bounding box center [631, 31] width 7 height 7
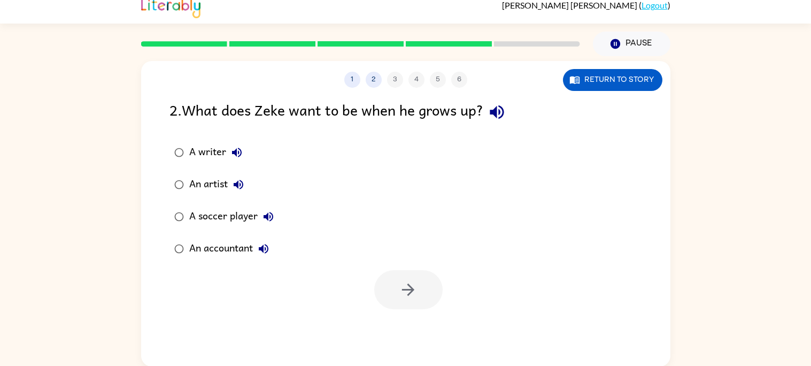
click at [227, 142] on div "A writer" at bounding box center [218, 152] width 58 height 21
click at [396, 293] on button "button" at bounding box center [408, 289] width 68 height 39
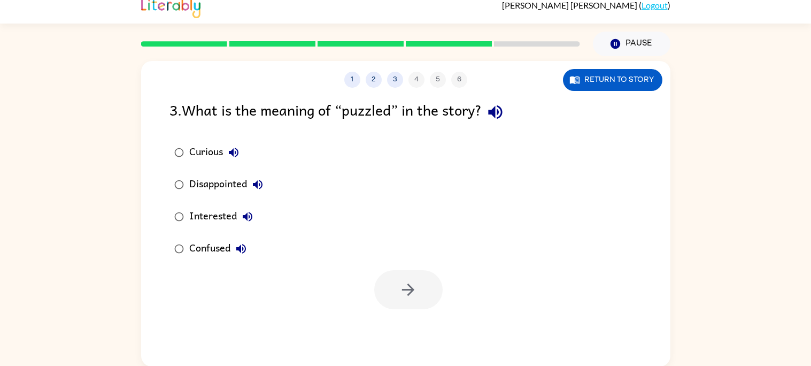
click at [200, 251] on div "Confused" at bounding box center [220, 248] width 63 height 21
click at [413, 272] on button "button" at bounding box center [408, 289] width 68 height 39
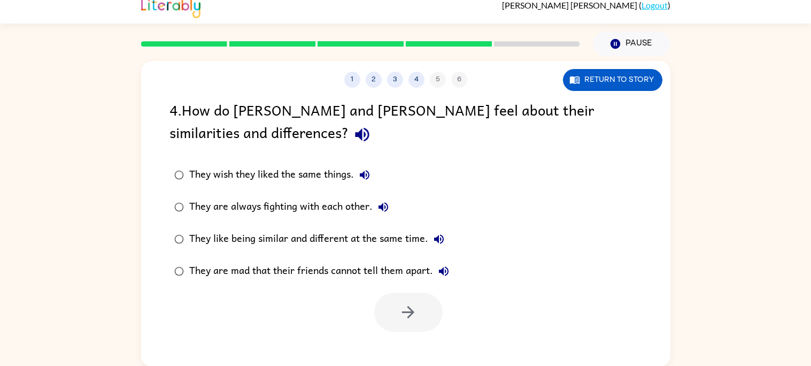
click at [353, 131] on icon "button" at bounding box center [362, 134] width 19 height 19
click at [312, 240] on div "They like being similar and different at the same time." at bounding box center [319, 238] width 260 height 21
click at [380, 313] on button "button" at bounding box center [408, 312] width 68 height 39
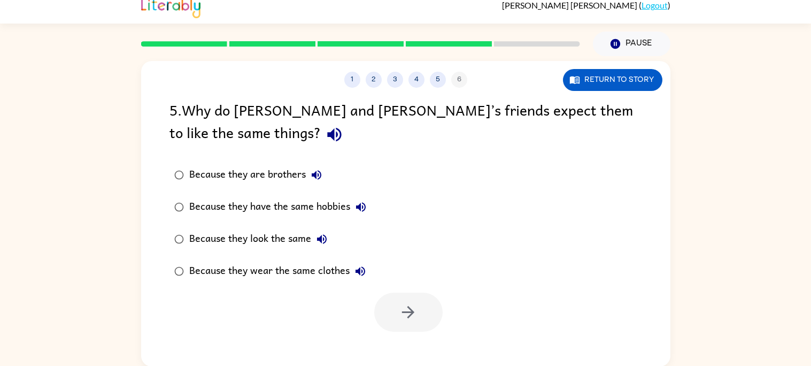
click at [321, 130] on button "button" at bounding box center [334, 134] width 27 height 27
click at [259, 234] on div "Because they look the same" at bounding box center [260, 238] width 143 height 21
click at [412, 308] on icon "button" at bounding box center [408, 312] width 19 height 19
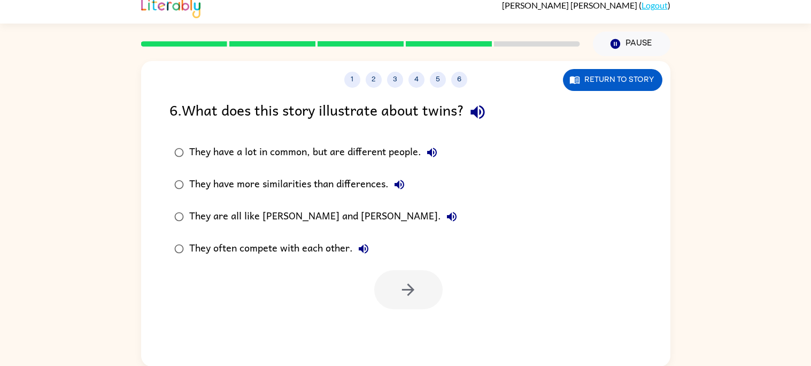
click at [486, 112] on icon "button" at bounding box center [478, 112] width 19 height 19
click at [430, 151] on icon "button" at bounding box center [432, 153] width 10 height 10
click at [400, 175] on button "They have more similarities than differences." at bounding box center [399, 184] width 21 height 21
click at [446, 212] on icon "button" at bounding box center [452, 216] width 13 height 13
click at [359, 247] on icon "button" at bounding box center [364, 249] width 10 height 10
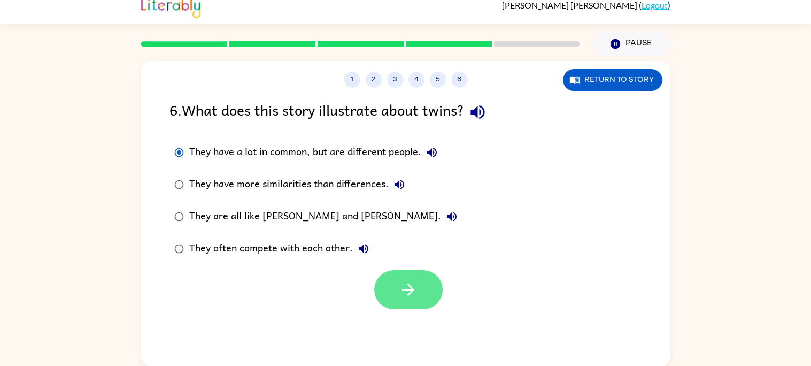
click at [384, 288] on button "button" at bounding box center [408, 289] width 68 height 39
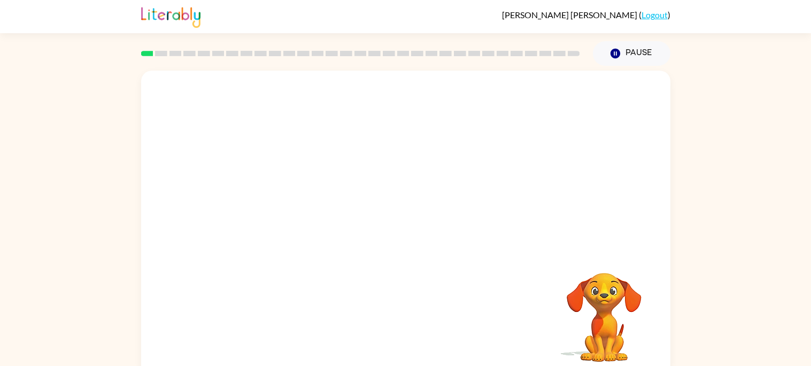
click at [581, 215] on video "Your browser must support playing .mp4 files to use Literably. Please try using…" at bounding box center [406, 161] width 530 height 180
click at [285, 213] on video "Your browser must support playing .mp4 files to use Literably. Please try using…" at bounding box center [406, 161] width 530 height 180
click at [423, 221] on button "button" at bounding box center [406, 228] width 68 height 39
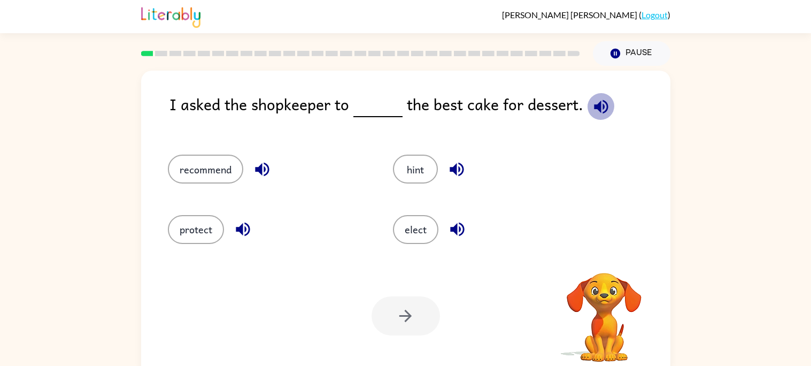
click at [594, 105] on icon "button" at bounding box center [601, 106] width 14 height 14
click at [213, 235] on button "protect" at bounding box center [196, 229] width 56 height 29
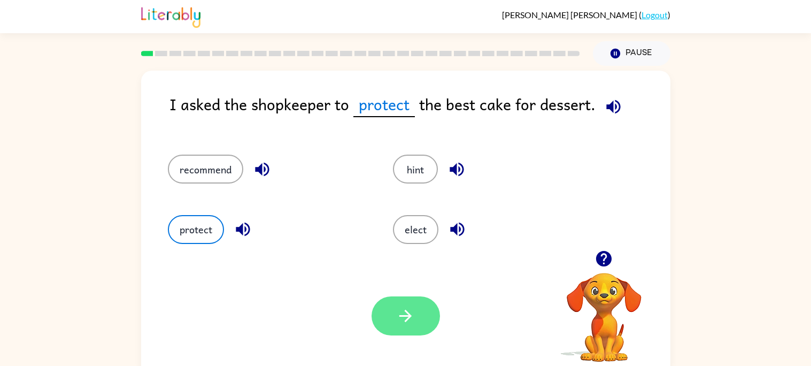
click at [424, 302] on button "button" at bounding box center [406, 315] width 68 height 39
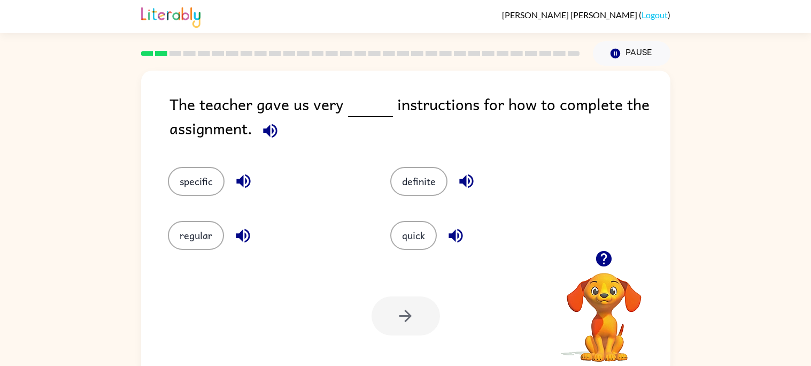
click at [270, 139] on icon "button" at bounding box center [270, 130] width 19 height 19
click at [426, 240] on button "quick" at bounding box center [413, 235] width 47 height 29
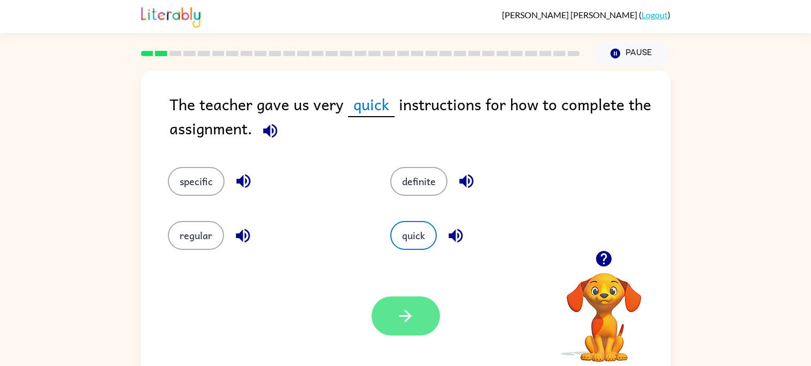
click at [381, 312] on button "button" at bounding box center [406, 315] width 68 height 39
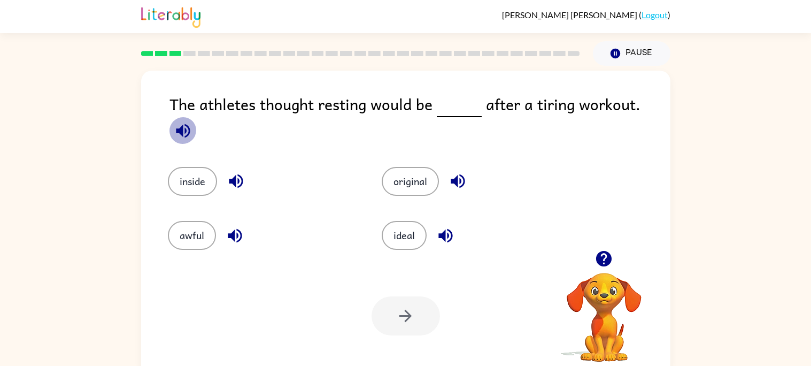
click at [193, 121] on icon "button" at bounding box center [183, 130] width 19 height 19
click at [190, 124] on icon "button" at bounding box center [183, 131] width 14 height 14
click at [406, 187] on div "original" at bounding box center [469, 174] width 214 height 54
click at [406, 183] on button "original" at bounding box center [410, 181] width 57 height 29
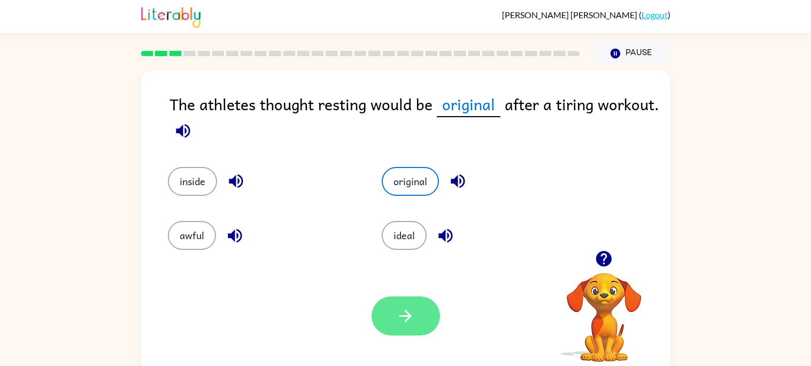
click at [404, 305] on button "button" at bounding box center [406, 315] width 68 height 39
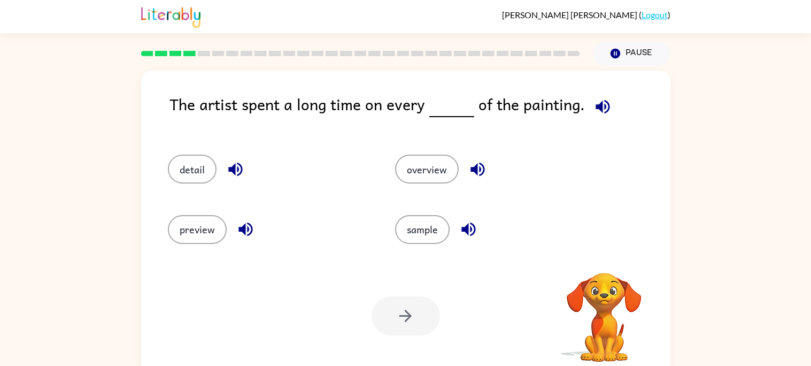
click at [594, 114] on icon "button" at bounding box center [603, 106] width 19 height 19
click at [199, 169] on button "detail" at bounding box center [192, 169] width 49 height 29
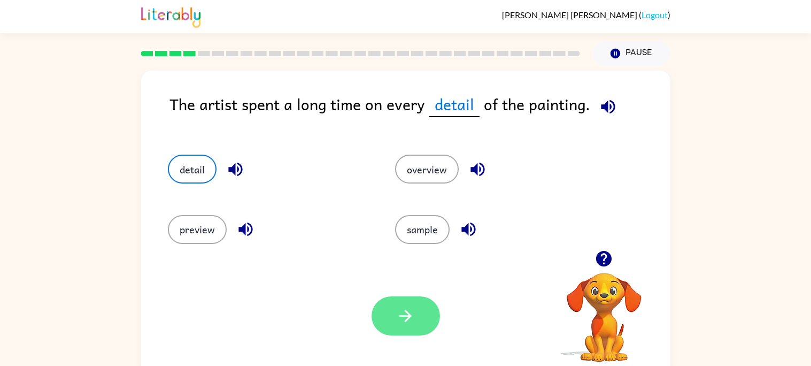
click at [411, 303] on button "button" at bounding box center [406, 315] width 68 height 39
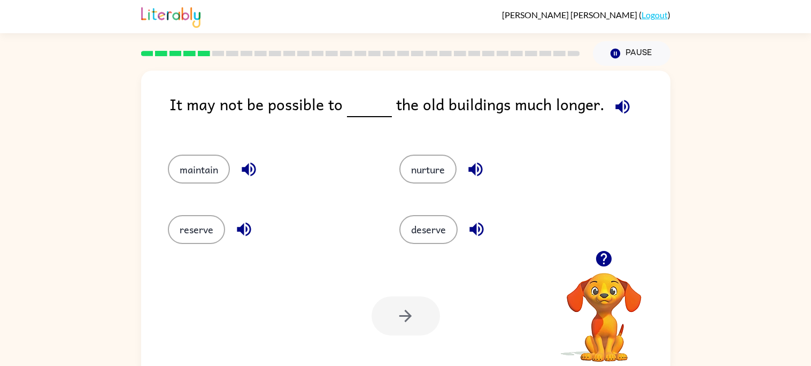
click at [623, 99] on icon "button" at bounding box center [622, 106] width 19 height 19
click at [444, 234] on button "deserve" at bounding box center [429, 229] width 58 height 29
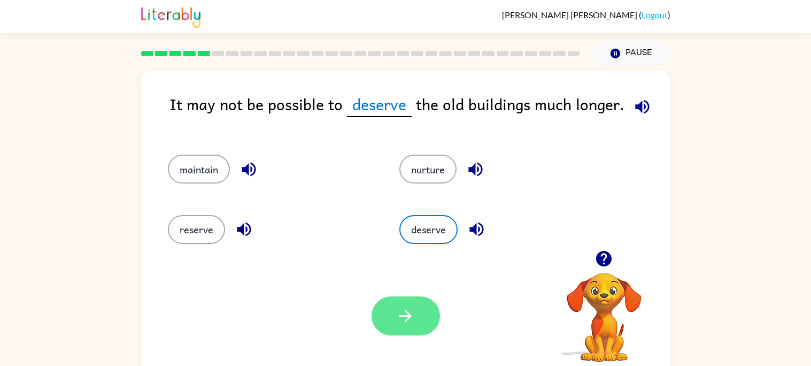
click at [414, 300] on button "button" at bounding box center [406, 315] width 68 height 39
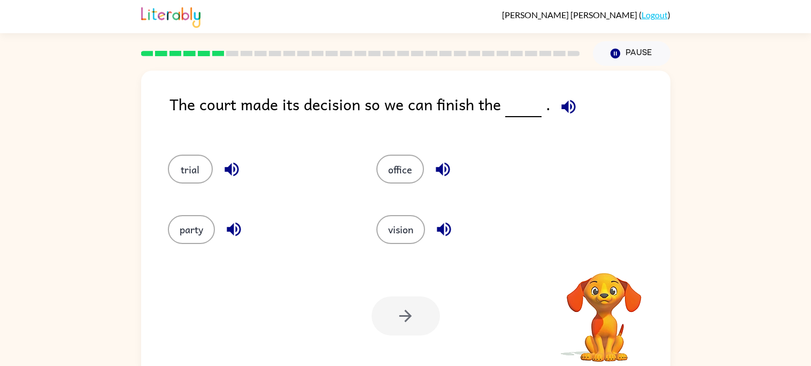
click at [565, 103] on icon "button" at bounding box center [568, 106] width 19 height 19
click at [185, 228] on button "party" at bounding box center [191, 229] width 47 height 29
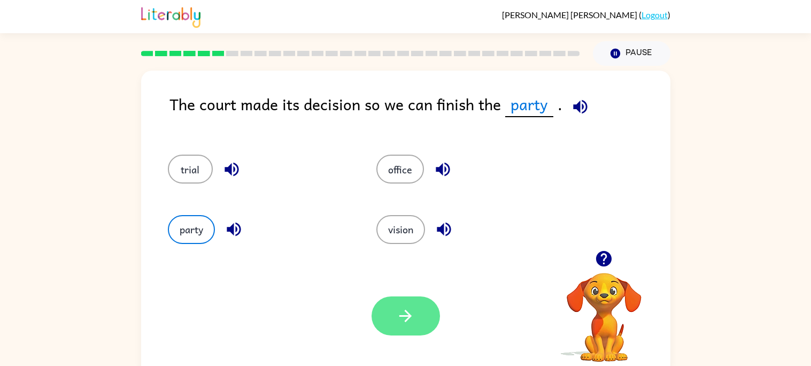
click at [381, 319] on button "button" at bounding box center [406, 315] width 68 height 39
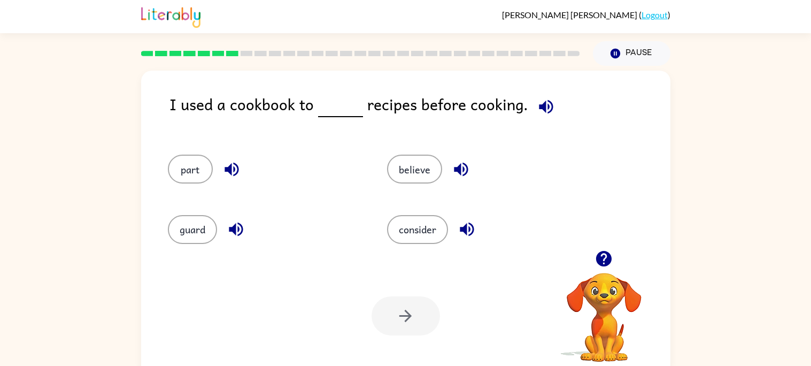
click at [537, 113] on icon "button" at bounding box center [546, 106] width 19 height 19
click at [413, 254] on div "consider" at bounding box center [477, 225] width 220 height 60
click at [411, 244] on div "consider" at bounding box center [477, 225] width 220 height 60
click at [410, 242] on button "consider" at bounding box center [417, 229] width 61 height 29
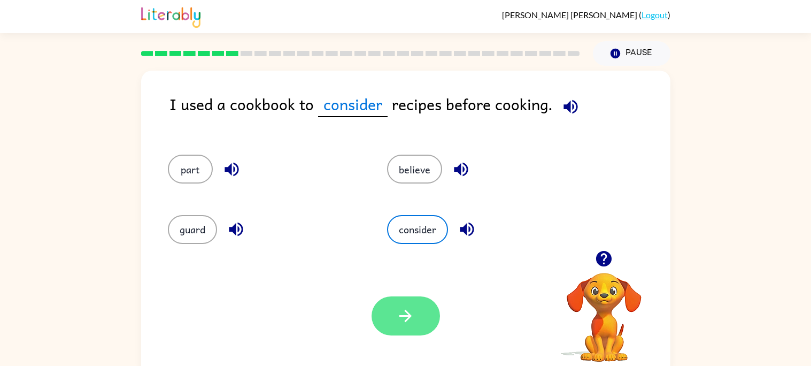
click at [405, 315] on icon "button" at bounding box center [406, 316] width 12 height 12
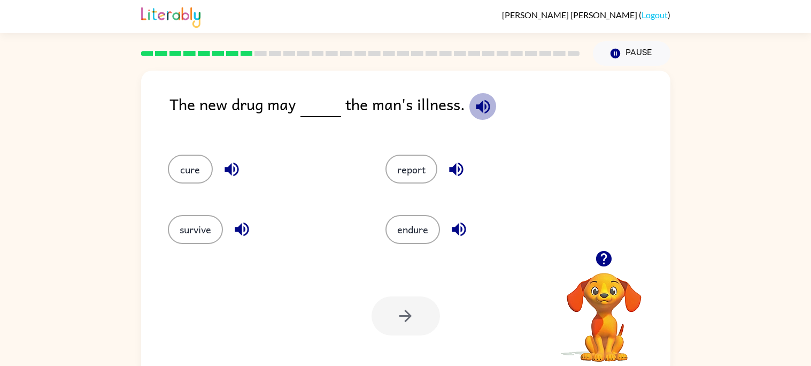
click at [488, 112] on icon "button" at bounding box center [483, 106] width 19 height 19
click at [402, 246] on div "endure" at bounding box center [474, 225] width 218 height 60
click at [403, 240] on button "endure" at bounding box center [413, 229] width 55 height 29
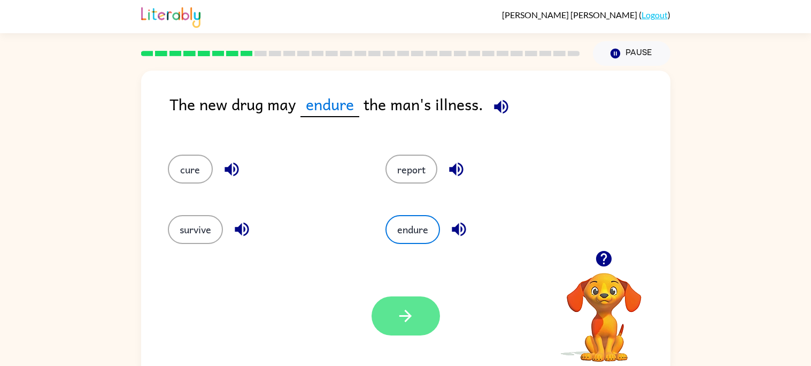
click at [399, 308] on icon "button" at bounding box center [405, 315] width 19 height 19
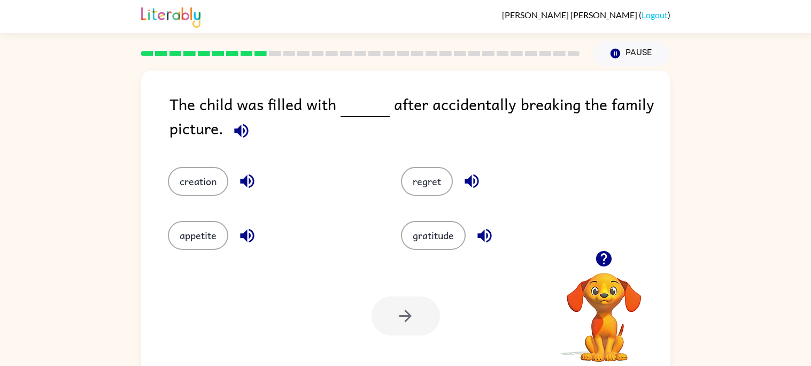
click at [241, 132] on icon "button" at bounding box center [241, 130] width 19 height 19
click at [607, 261] on icon "button" at bounding box center [604, 259] width 16 height 16
click at [235, 132] on icon "button" at bounding box center [241, 131] width 14 height 14
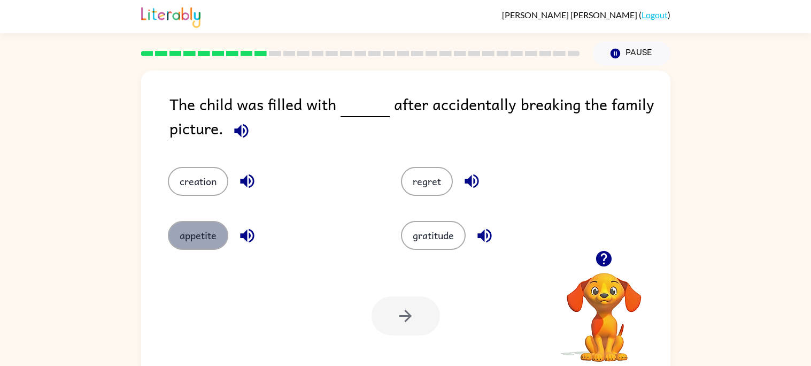
click at [187, 231] on button "appetite" at bounding box center [198, 235] width 60 height 29
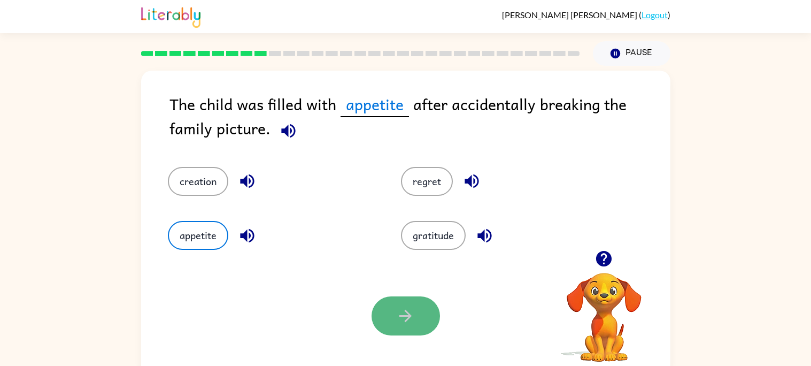
click at [428, 323] on button "button" at bounding box center [406, 315] width 68 height 39
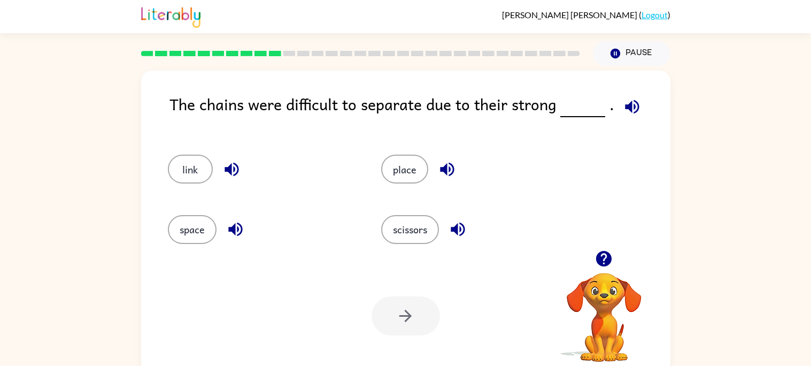
click at [625, 112] on icon "button" at bounding box center [632, 106] width 19 height 19
click at [417, 162] on button "place" at bounding box center [404, 169] width 47 height 29
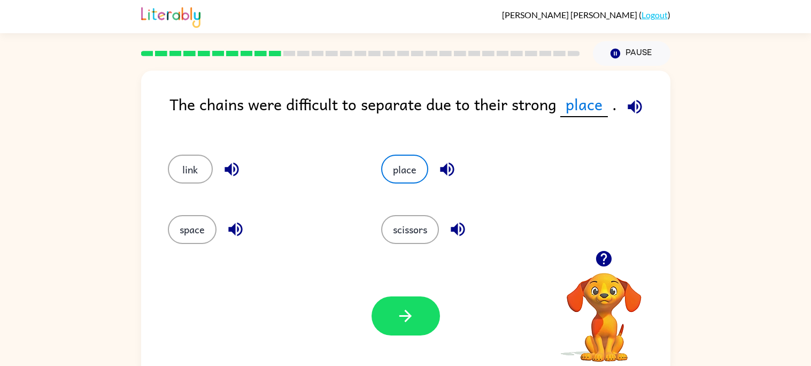
click at [422, 281] on div "Your browser must support playing .mp4 files to use Literably. Please try using…" at bounding box center [406, 316] width 530 height 120
click at [409, 297] on button "button" at bounding box center [406, 315] width 68 height 39
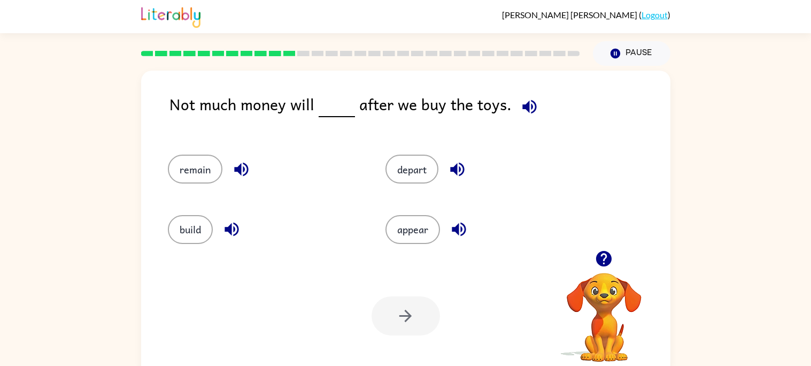
click at [528, 103] on icon "button" at bounding box center [529, 106] width 19 height 19
click at [216, 160] on button "remain" at bounding box center [195, 169] width 55 height 29
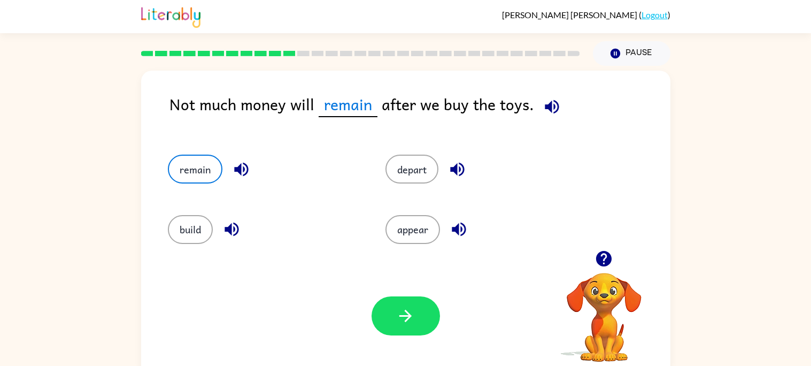
click at [452, 326] on div "Your browser must support playing .mp4 files to use Literably. Please try using…" at bounding box center [406, 316] width 530 height 120
click at [434, 322] on button "button" at bounding box center [406, 315] width 68 height 39
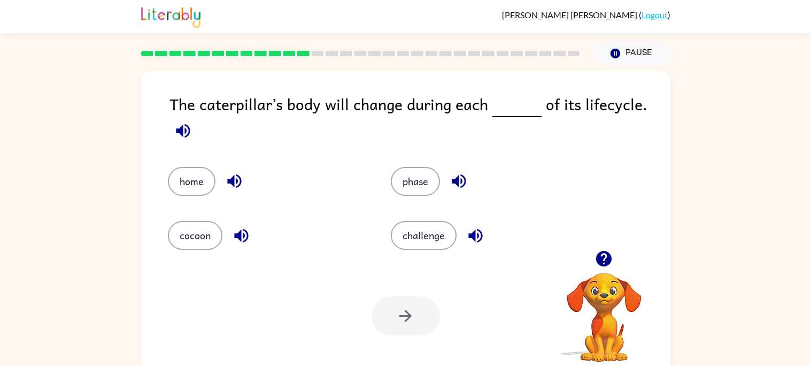
click at [187, 125] on icon "button" at bounding box center [183, 130] width 19 height 19
click at [190, 241] on button "cocoon" at bounding box center [195, 235] width 55 height 29
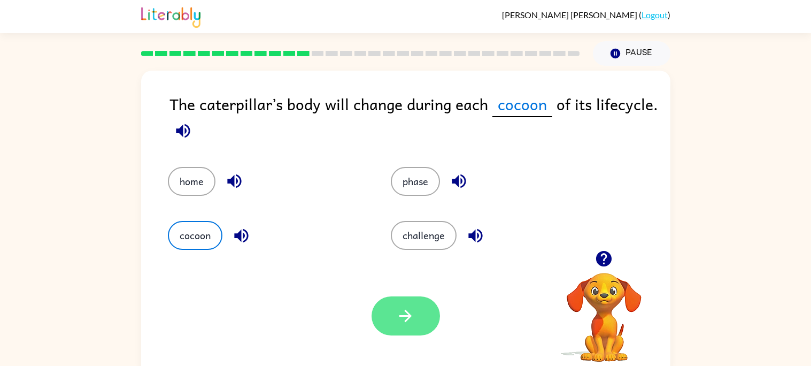
click at [417, 298] on button "button" at bounding box center [406, 315] width 68 height 39
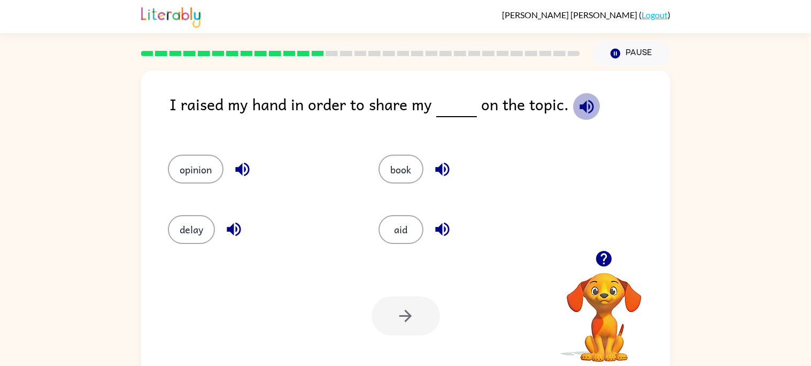
click at [584, 102] on icon "button" at bounding box center [587, 106] width 19 height 19
click at [209, 180] on button "opinion" at bounding box center [196, 169] width 56 height 29
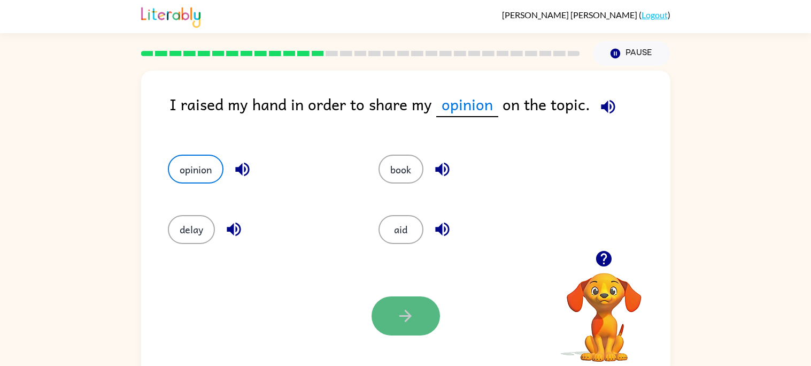
click at [396, 304] on button "button" at bounding box center [406, 315] width 68 height 39
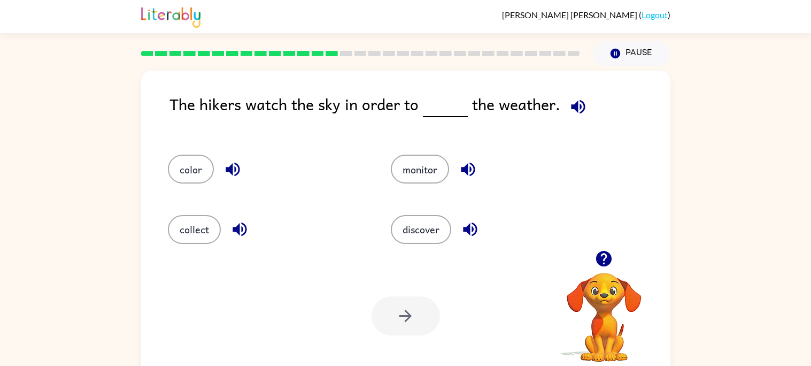
click at [572, 110] on icon "button" at bounding box center [578, 106] width 14 height 14
click at [407, 225] on button "discover" at bounding box center [421, 229] width 60 height 29
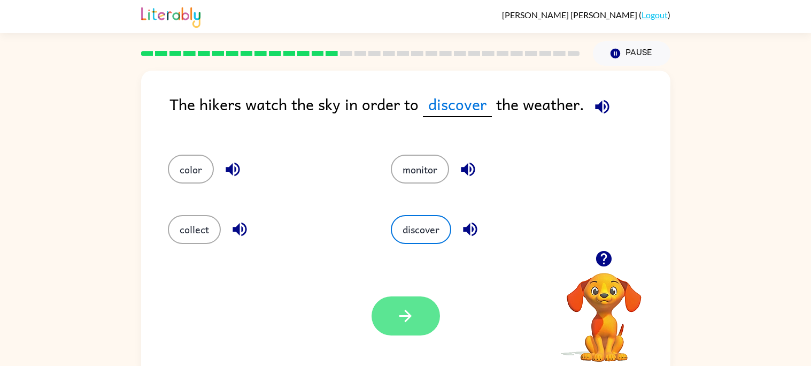
click at [395, 314] on button "button" at bounding box center [406, 315] width 68 height 39
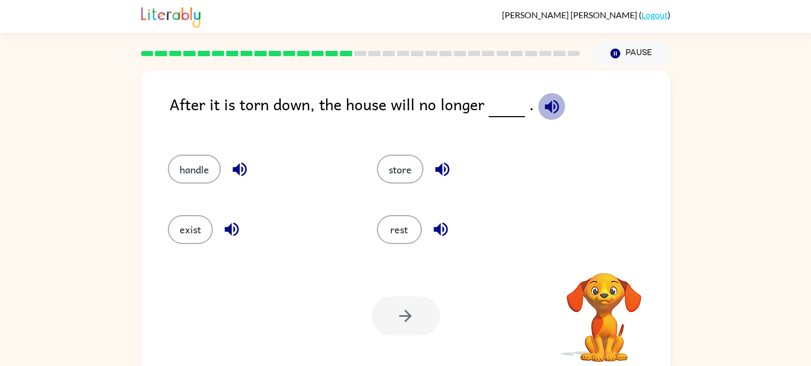
click at [555, 111] on icon "button" at bounding box center [552, 106] width 19 height 19
click at [188, 229] on button "exist" at bounding box center [190, 229] width 45 height 29
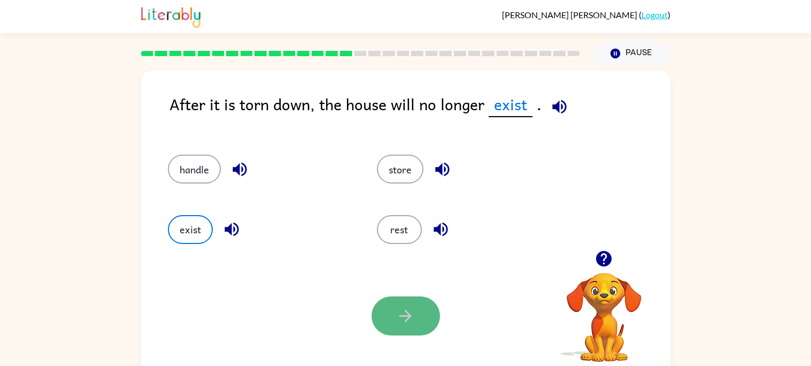
click at [386, 299] on button "button" at bounding box center [406, 315] width 68 height 39
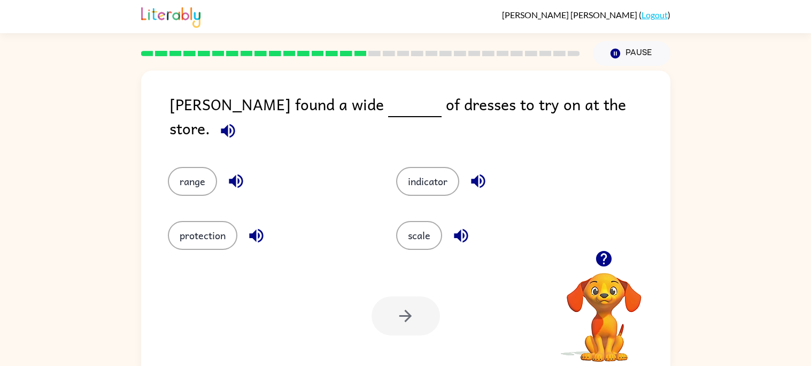
click at [460, 247] on div "scale" at bounding box center [490, 228] width 228 height 54
click at [431, 242] on button "scale" at bounding box center [419, 235] width 46 height 29
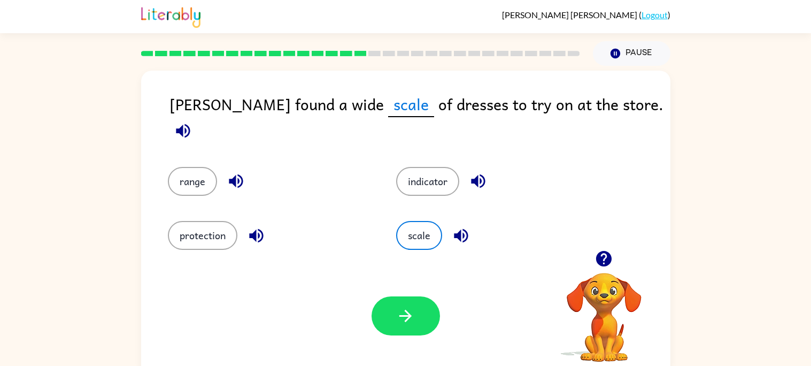
click at [415, 288] on div "Your browser must support playing .mp4 files to use Literably. Please try using…" at bounding box center [406, 316] width 530 height 120
click at [411, 303] on button "button" at bounding box center [406, 315] width 68 height 39
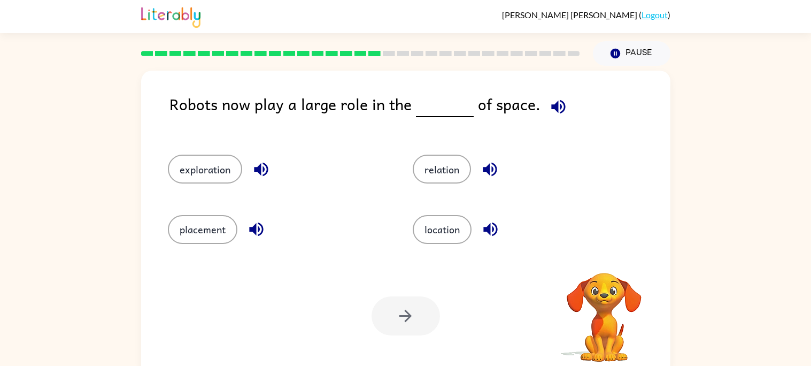
click at [555, 120] on div "Robots now play a large role in the of space." at bounding box center [420, 112] width 501 height 41
click at [550, 113] on icon "button" at bounding box center [558, 106] width 19 height 19
click at [223, 162] on button "exploration" at bounding box center [205, 169] width 74 height 29
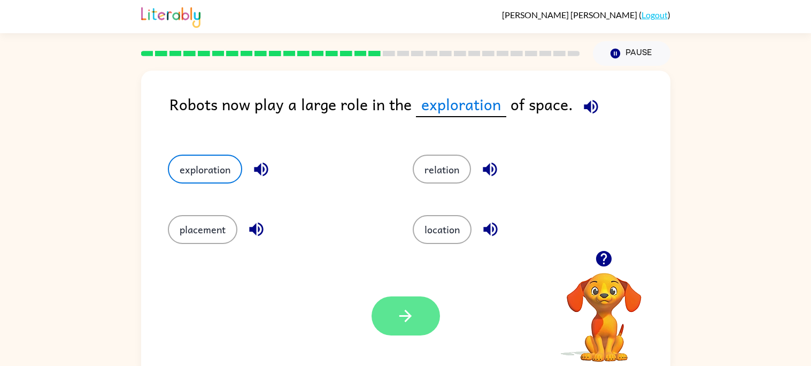
click at [415, 303] on button "button" at bounding box center [406, 315] width 68 height 39
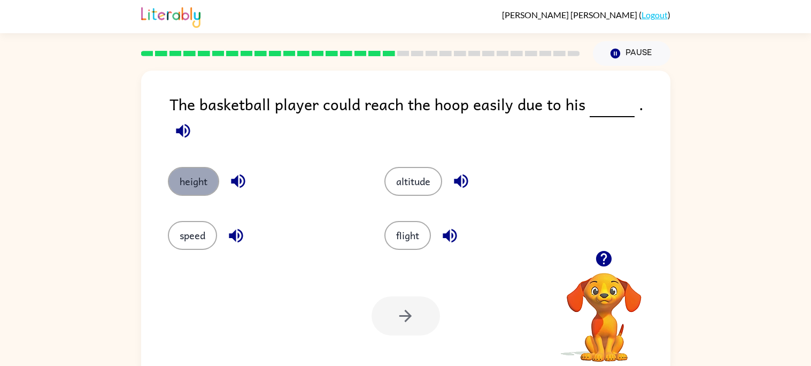
click at [191, 167] on button "height" at bounding box center [193, 181] width 51 height 29
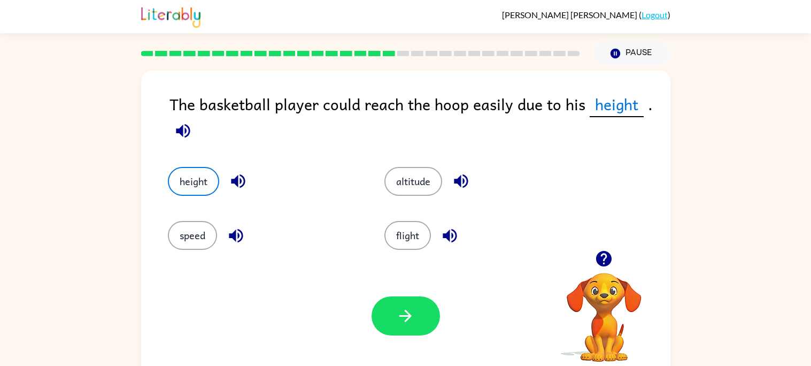
click at [443, 329] on div "Your browser must support playing .mp4 files to use Literably. Please try using…" at bounding box center [406, 316] width 530 height 120
click at [431, 323] on button "button" at bounding box center [406, 315] width 68 height 39
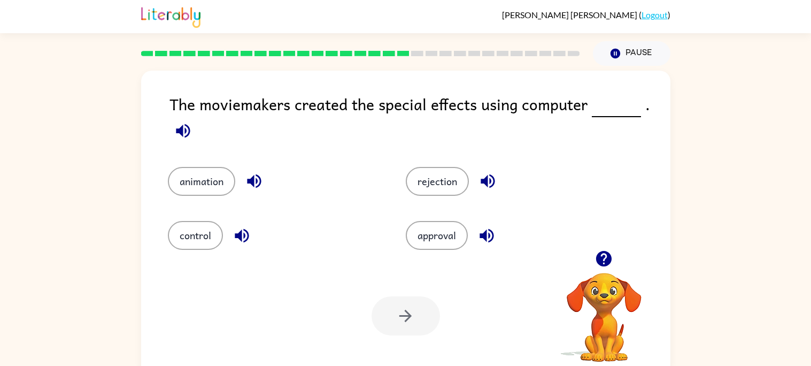
click at [178, 132] on icon "button" at bounding box center [183, 131] width 14 height 14
click at [230, 185] on button "animation" at bounding box center [201, 181] width 67 height 29
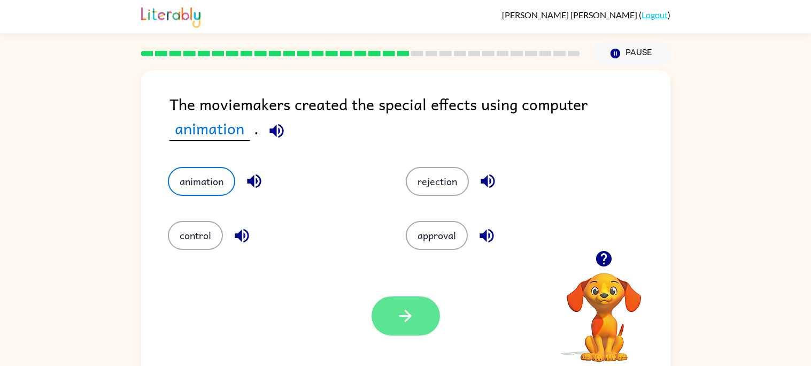
click at [418, 302] on button "button" at bounding box center [406, 315] width 68 height 39
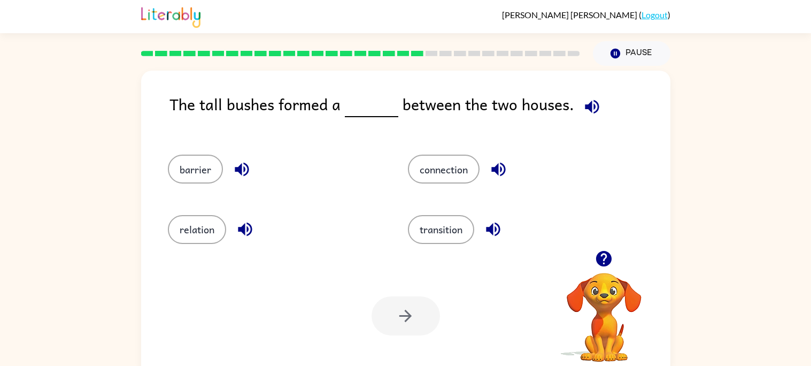
click at [587, 115] on icon "button" at bounding box center [592, 106] width 19 height 19
click at [191, 178] on button "barrier" at bounding box center [195, 169] width 55 height 29
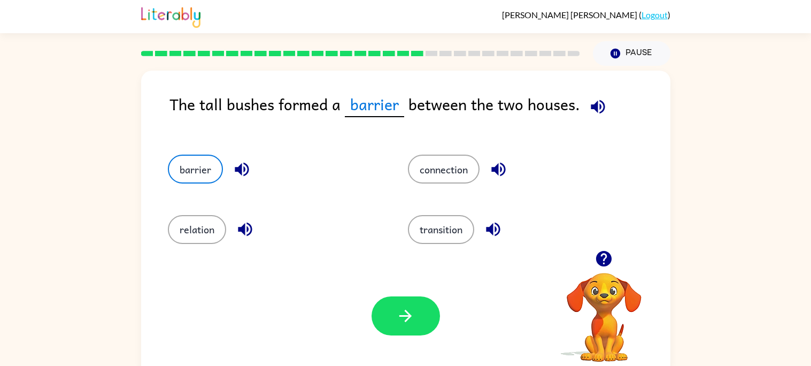
click at [372, 300] on div at bounding box center [406, 315] width 68 height 39
click at [388, 303] on button "button" at bounding box center [406, 315] width 68 height 39
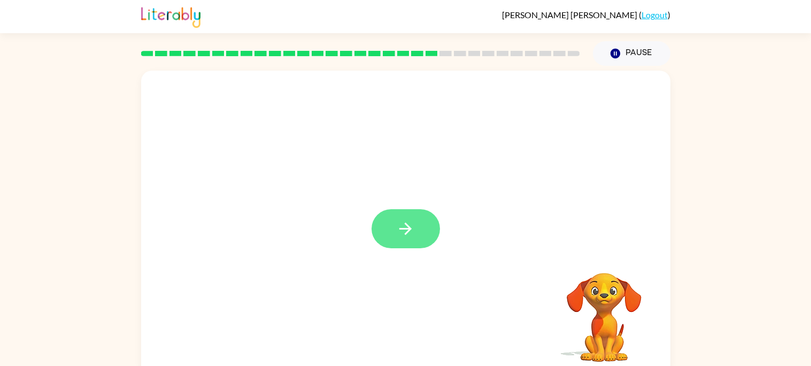
click at [419, 226] on button "button" at bounding box center [406, 228] width 68 height 39
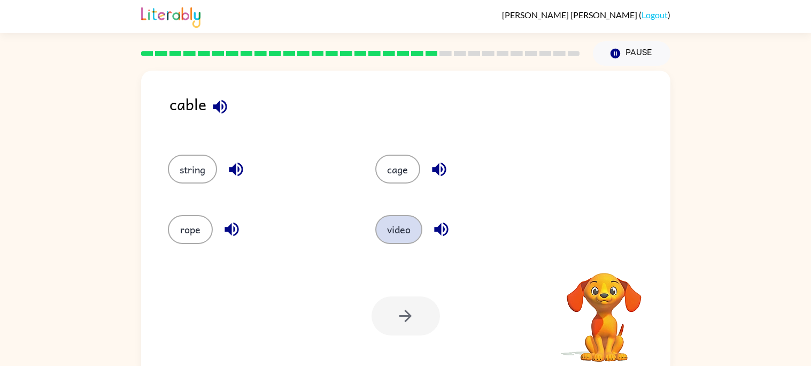
click at [397, 220] on button "video" at bounding box center [398, 229] width 47 height 29
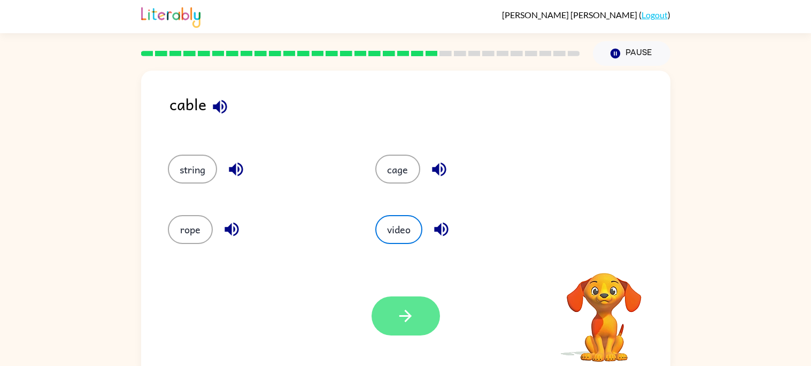
click at [392, 310] on button "button" at bounding box center [406, 315] width 68 height 39
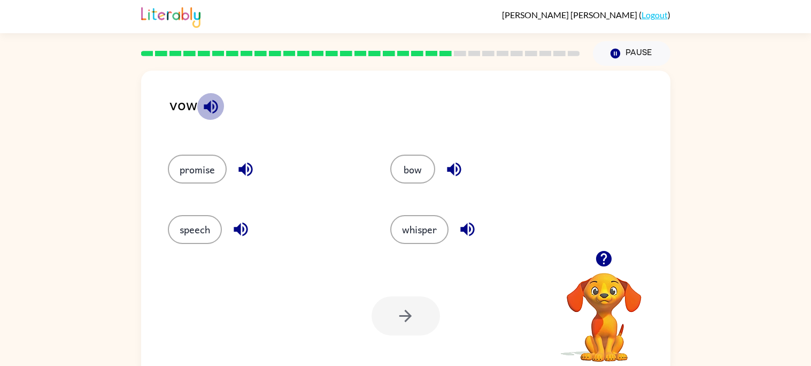
click at [203, 101] on icon "button" at bounding box center [211, 106] width 19 height 19
click at [191, 231] on button "speech" at bounding box center [195, 229] width 54 height 29
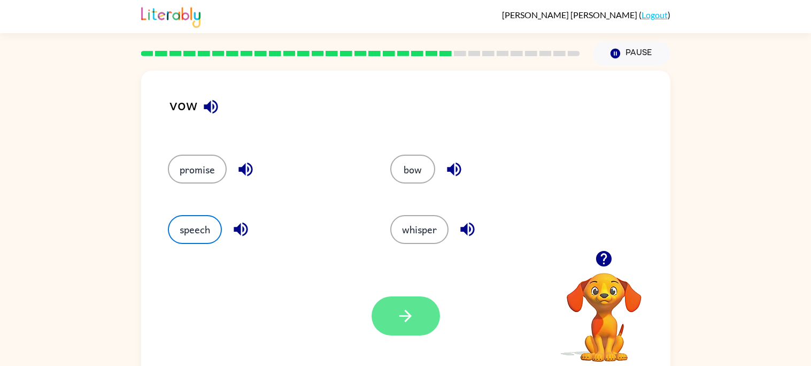
click at [387, 305] on button "button" at bounding box center [406, 315] width 68 height 39
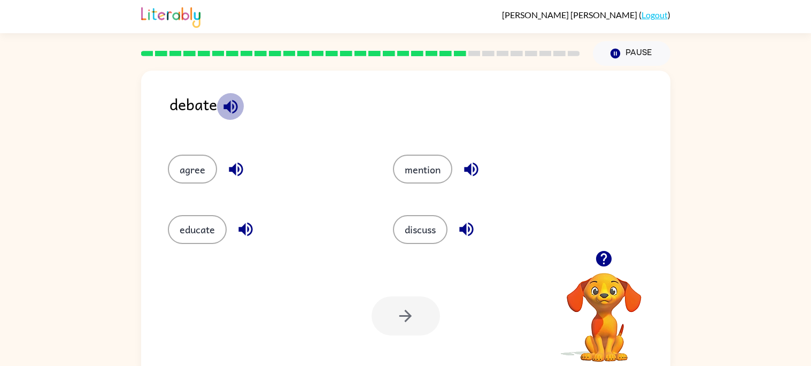
click at [240, 110] on button "button" at bounding box center [230, 106] width 27 height 27
click at [426, 183] on button "mention" at bounding box center [422, 169] width 59 height 29
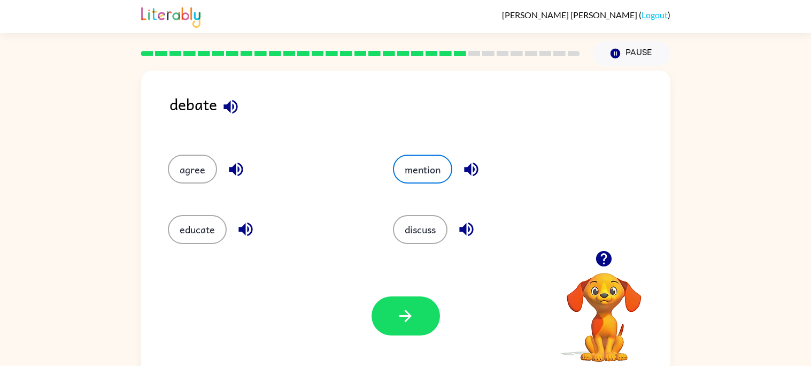
click at [227, 239] on div "educate" at bounding box center [268, 229] width 201 height 29
click at [223, 238] on button "educate" at bounding box center [197, 229] width 59 height 29
click at [408, 238] on button "discuss" at bounding box center [420, 229] width 55 height 29
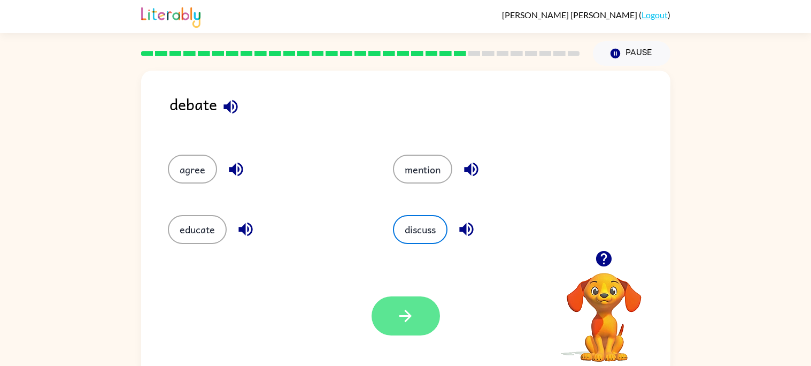
click at [408, 299] on button "button" at bounding box center [406, 315] width 68 height 39
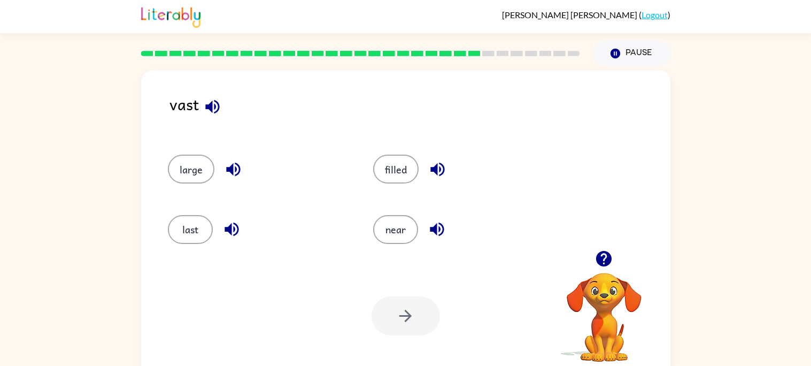
click at [216, 114] on icon "button" at bounding box center [212, 106] width 19 height 19
click at [205, 226] on button "last" at bounding box center [190, 229] width 45 height 29
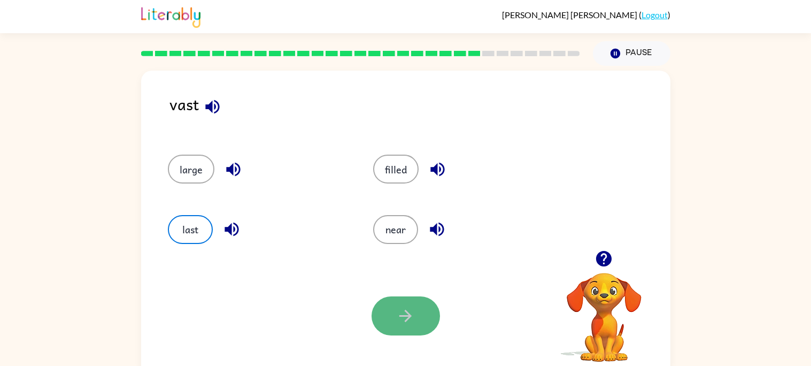
click at [407, 304] on button "button" at bounding box center [406, 315] width 68 height 39
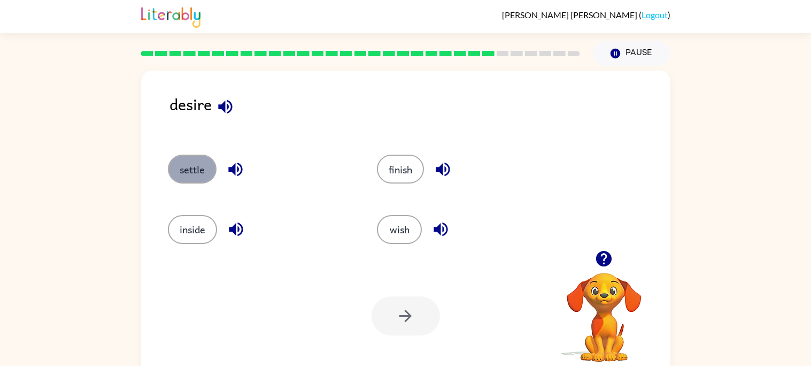
click at [186, 180] on button "settle" at bounding box center [192, 169] width 49 height 29
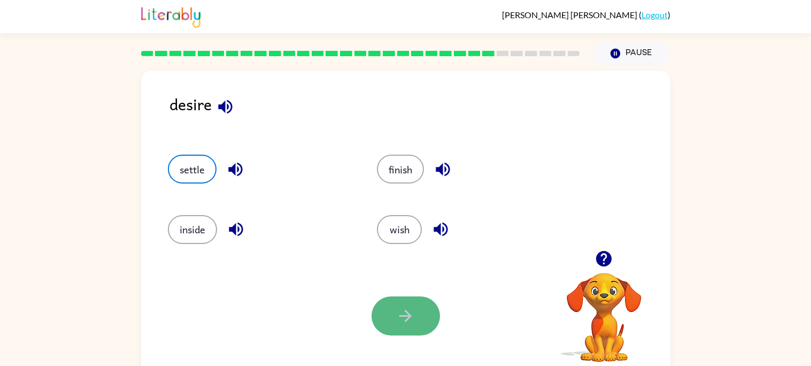
click at [394, 330] on button "button" at bounding box center [406, 315] width 68 height 39
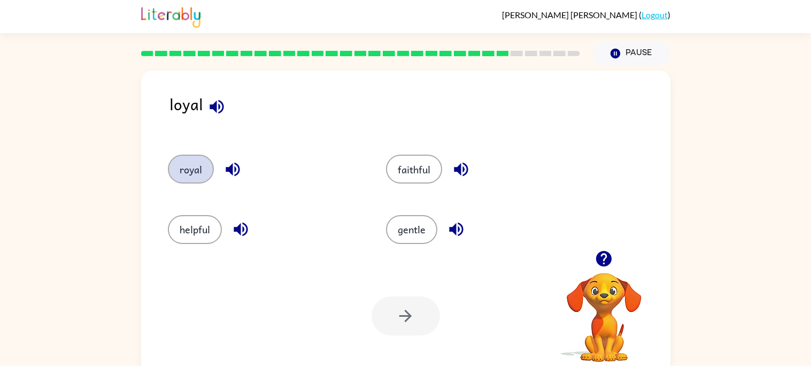
click at [211, 167] on button "royal" at bounding box center [191, 169] width 46 height 29
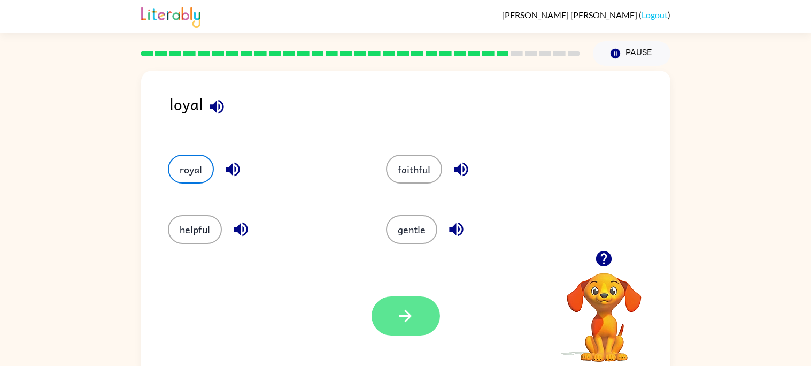
click at [404, 300] on button "button" at bounding box center [406, 315] width 68 height 39
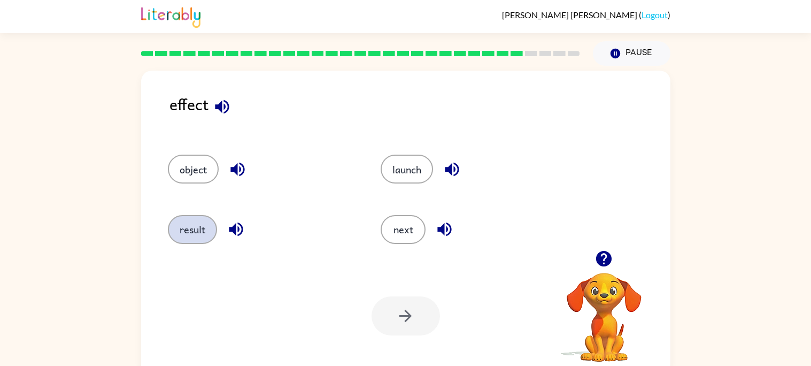
click at [207, 232] on button "result" at bounding box center [192, 229] width 49 height 29
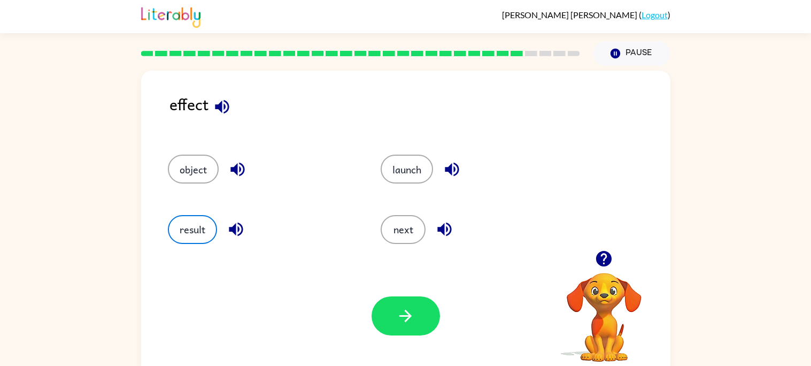
click at [418, 336] on div "Your browser must support playing .mp4 files to use Literably. Please try using…" at bounding box center [406, 316] width 530 height 120
click at [395, 279] on div "Your browser must support playing .mp4 files to use Literably. Please try using…" at bounding box center [406, 316] width 530 height 120
click at [393, 316] on button "button" at bounding box center [406, 315] width 68 height 39
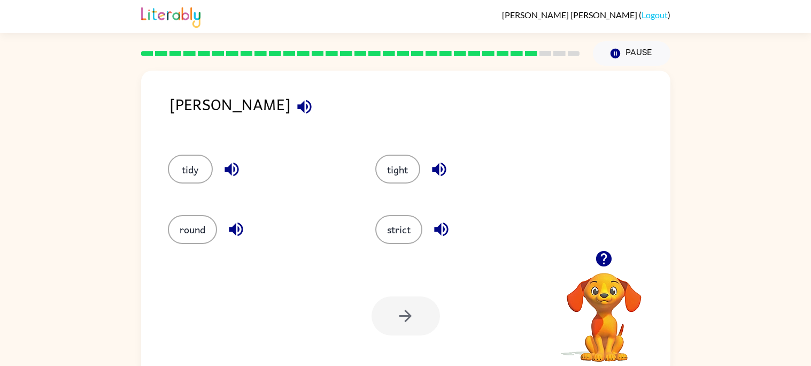
click at [295, 114] on icon "button" at bounding box center [304, 106] width 19 height 19
click at [422, 197] on div "strict" at bounding box center [459, 225] width 208 height 60
click at [415, 188] on div "tight" at bounding box center [459, 164] width 208 height 60
click at [387, 150] on div "tight" at bounding box center [459, 164] width 208 height 60
click at [391, 160] on button "tight" at bounding box center [397, 169] width 45 height 29
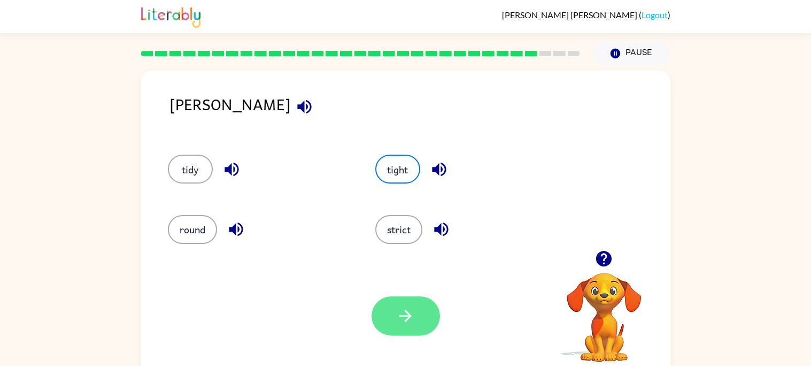
click at [381, 325] on button "button" at bounding box center [406, 315] width 68 height 39
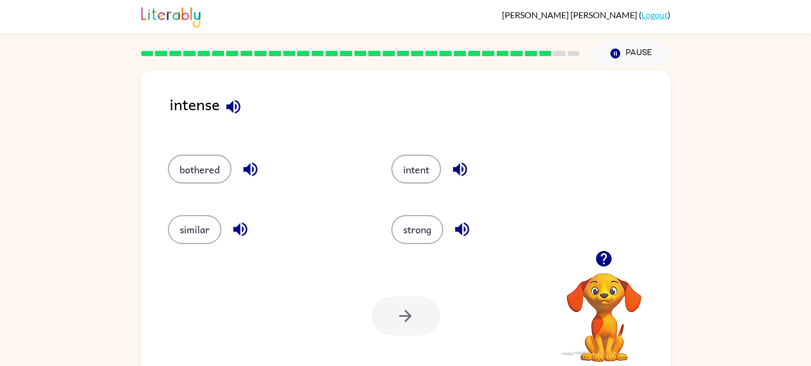
click at [210, 187] on div "bothered" at bounding box center [260, 164] width 224 height 60
click at [209, 183] on button "bothered" at bounding box center [200, 169] width 64 height 29
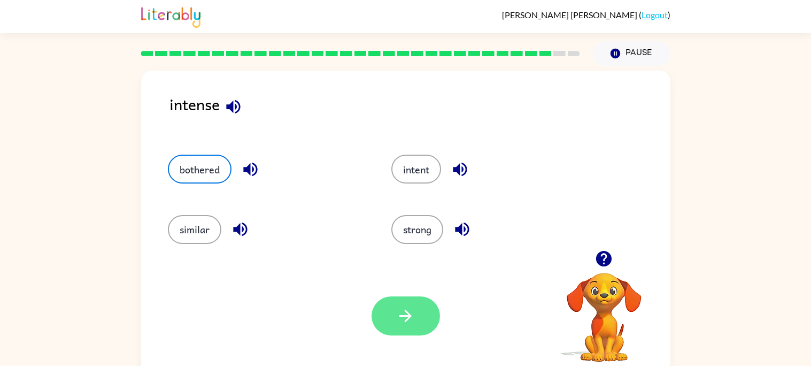
click at [387, 305] on button "button" at bounding box center [406, 315] width 68 height 39
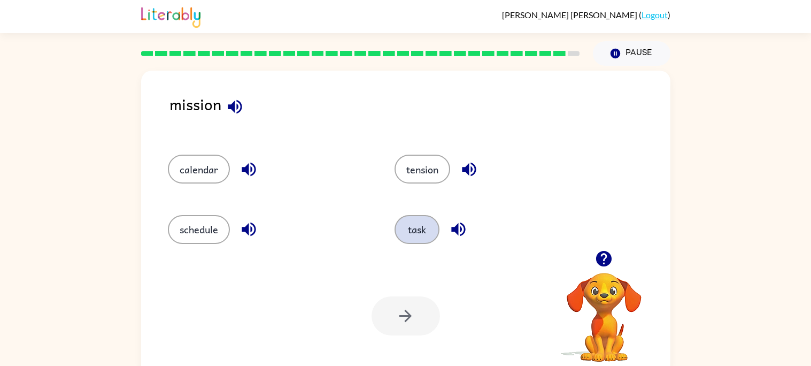
click at [415, 240] on button "task" at bounding box center [417, 229] width 45 height 29
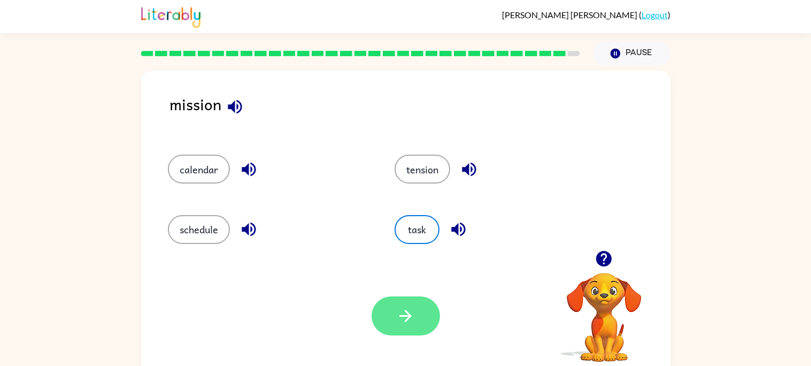
click at [415, 310] on icon "button" at bounding box center [405, 315] width 19 height 19
